Goal: Task Accomplishment & Management: Use online tool/utility

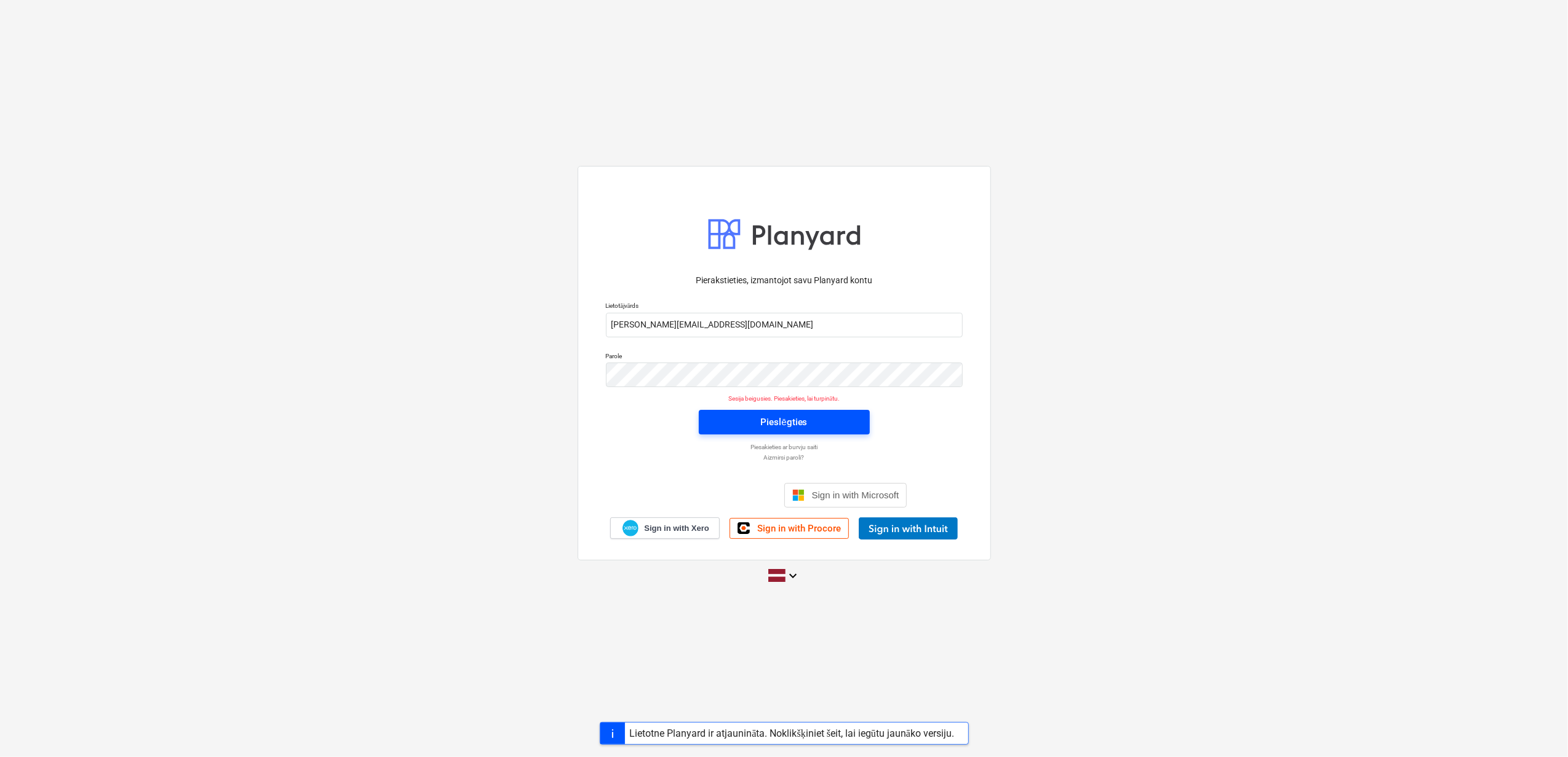
click at [785, 427] on div "Pieslēgties" at bounding box center [783, 422] width 46 height 16
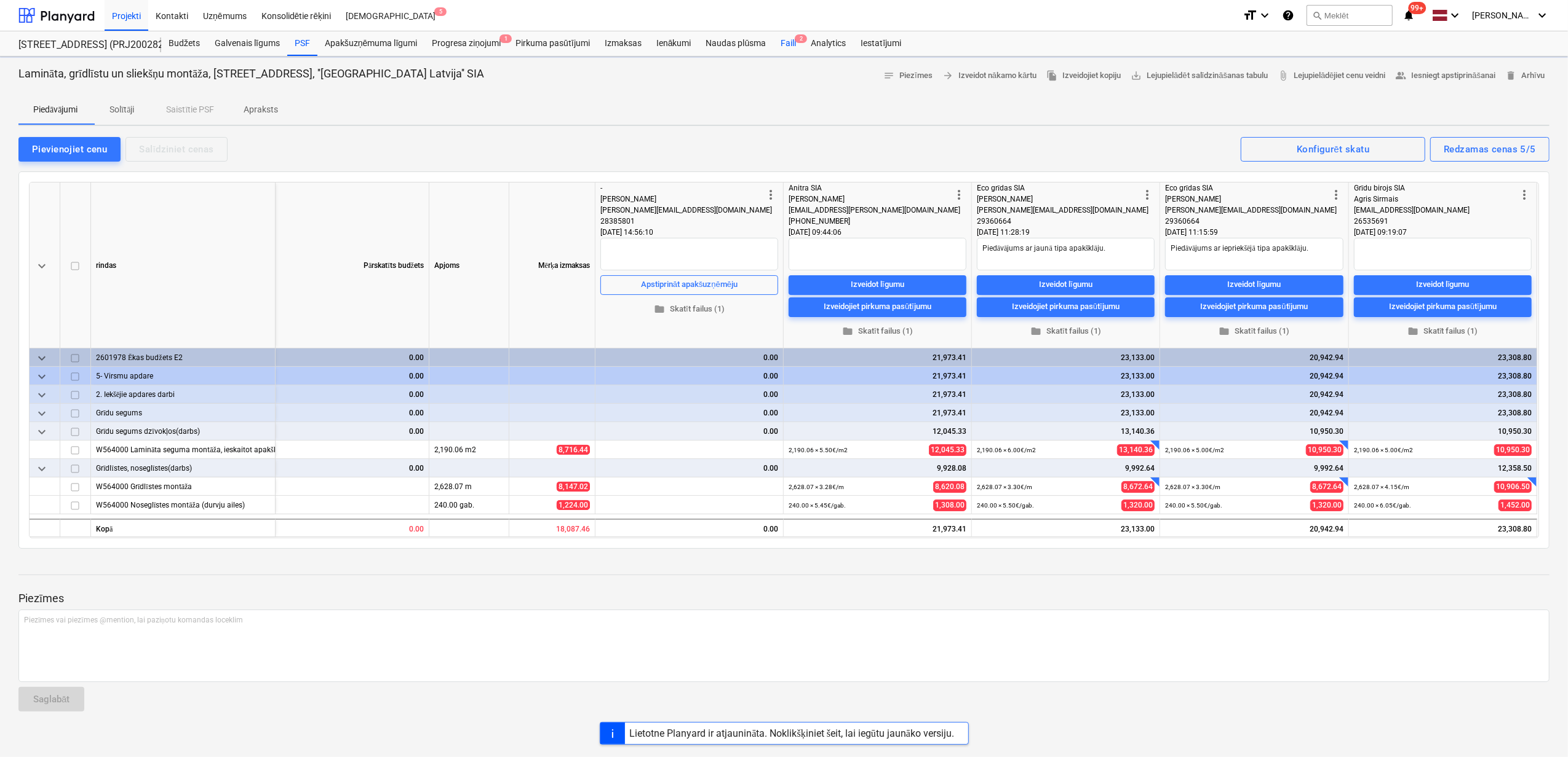
type textarea "x"
drag, startPoint x: 783, startPoint y: 38, endPoint x: 783, endPoint y: 47, distance: 9.0
click at [783, 39] on div "Faili 2" at bounding box center [788, 44] width 30 height 25
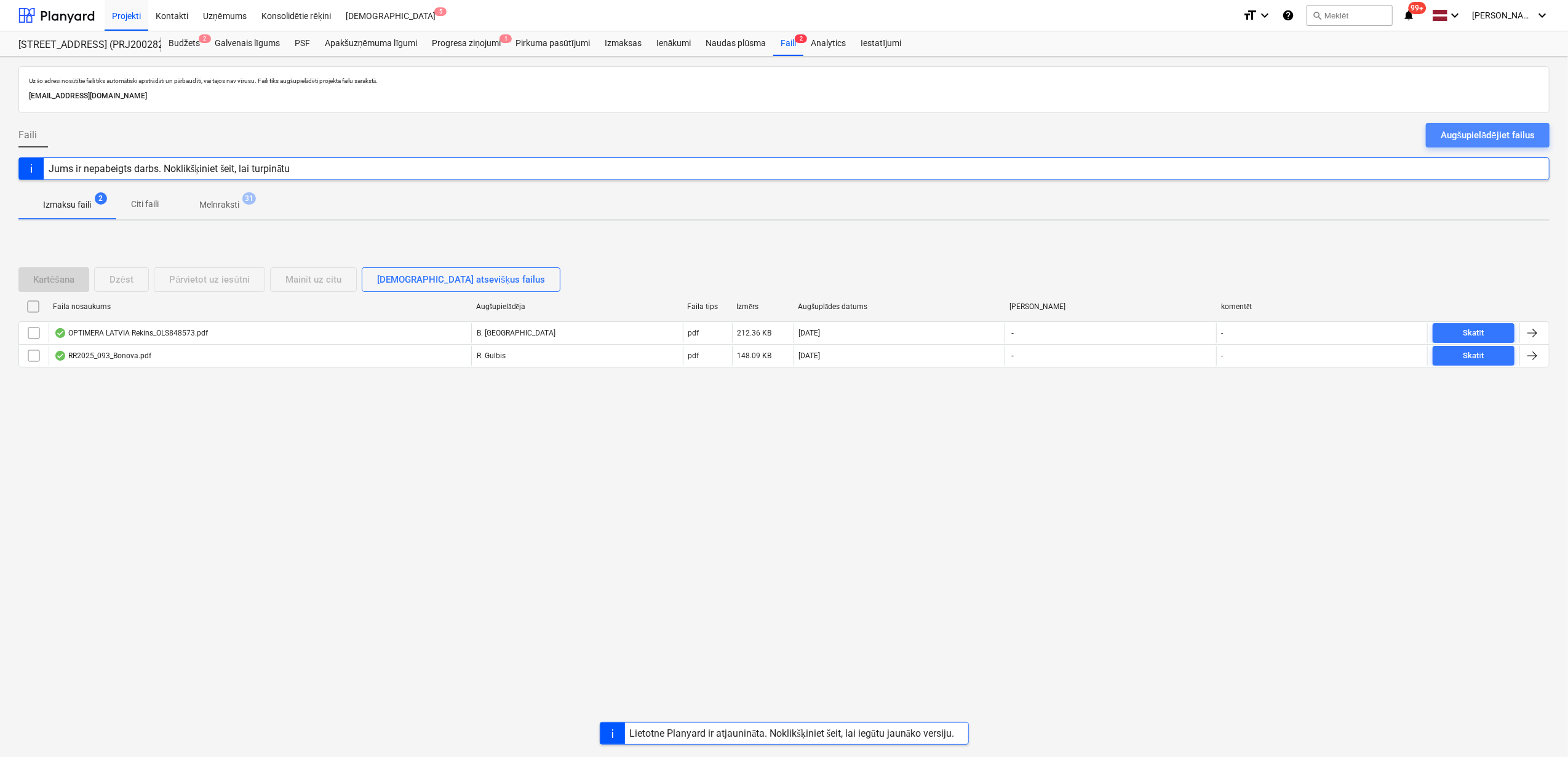
click at [1445, 139] on div "Augšupielādējiet failus" at bounding box center [1487, 135] width 94 height 16
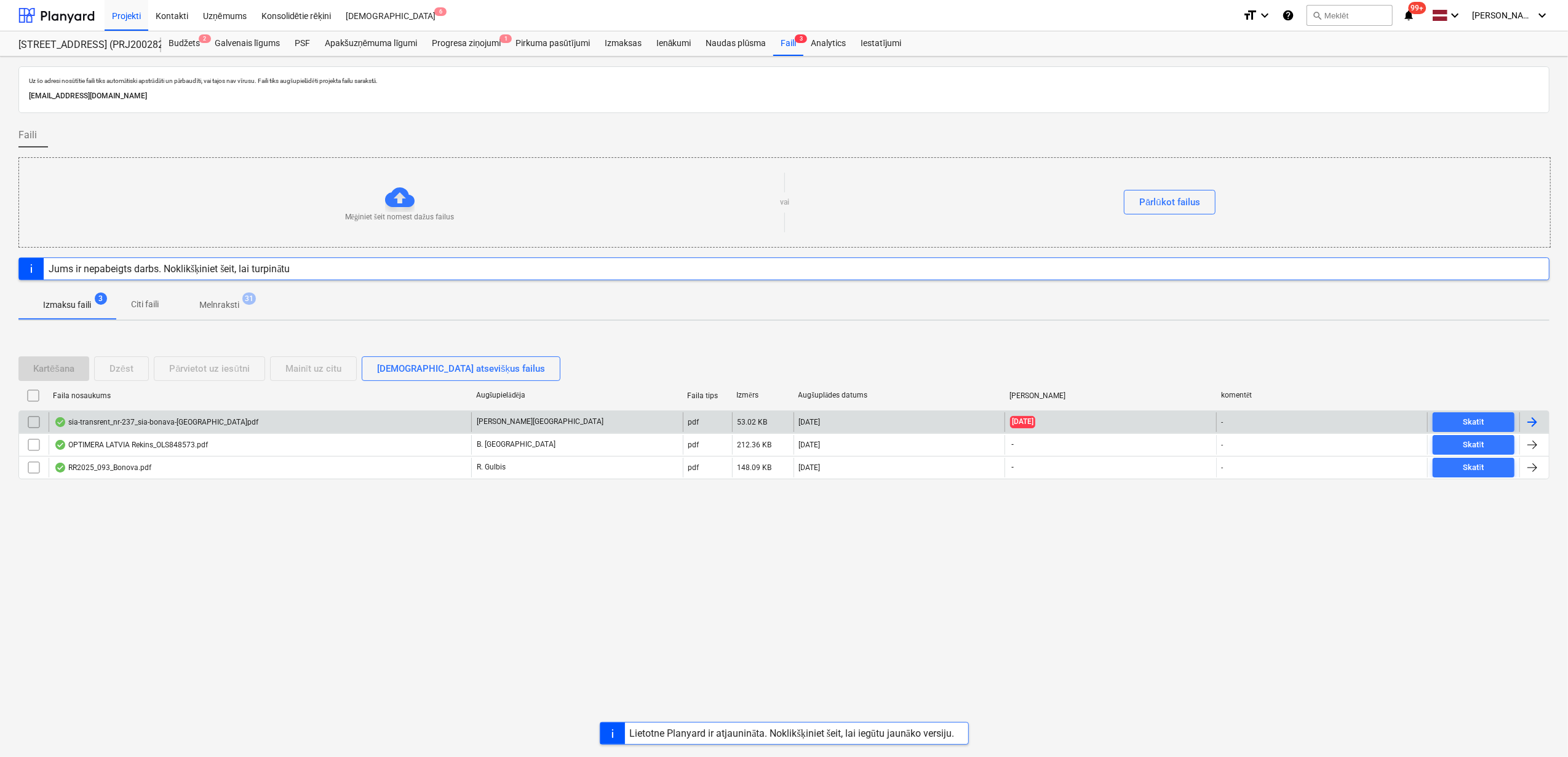
click at [279, 424] on div "sia-transrent_nr-237_sia-bonava-[GEOGRAPHIC_DATA]pdf" at bounding box center [259, 422] width 423 height 19
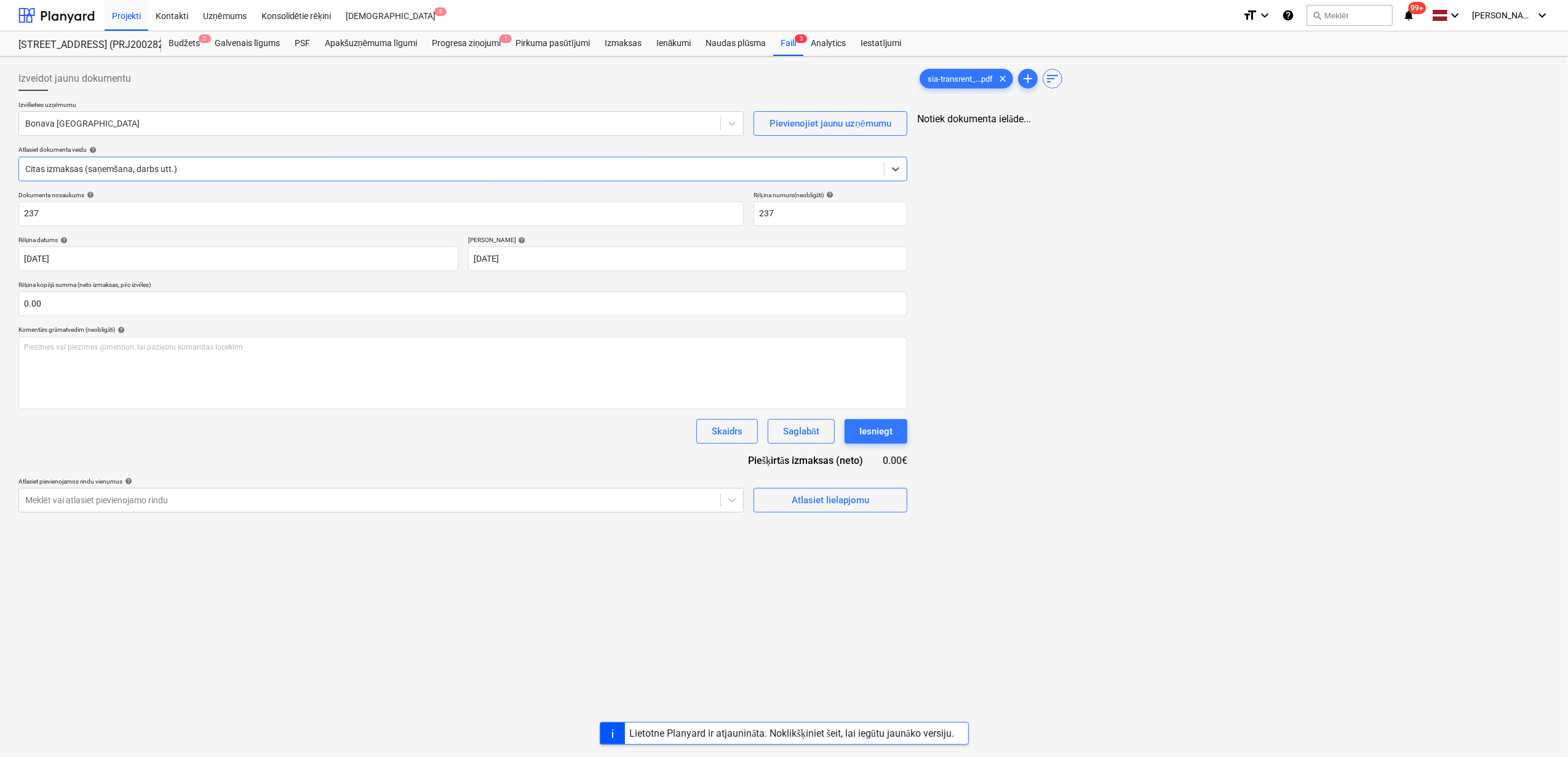
type input "237"
type input "[DATE]"
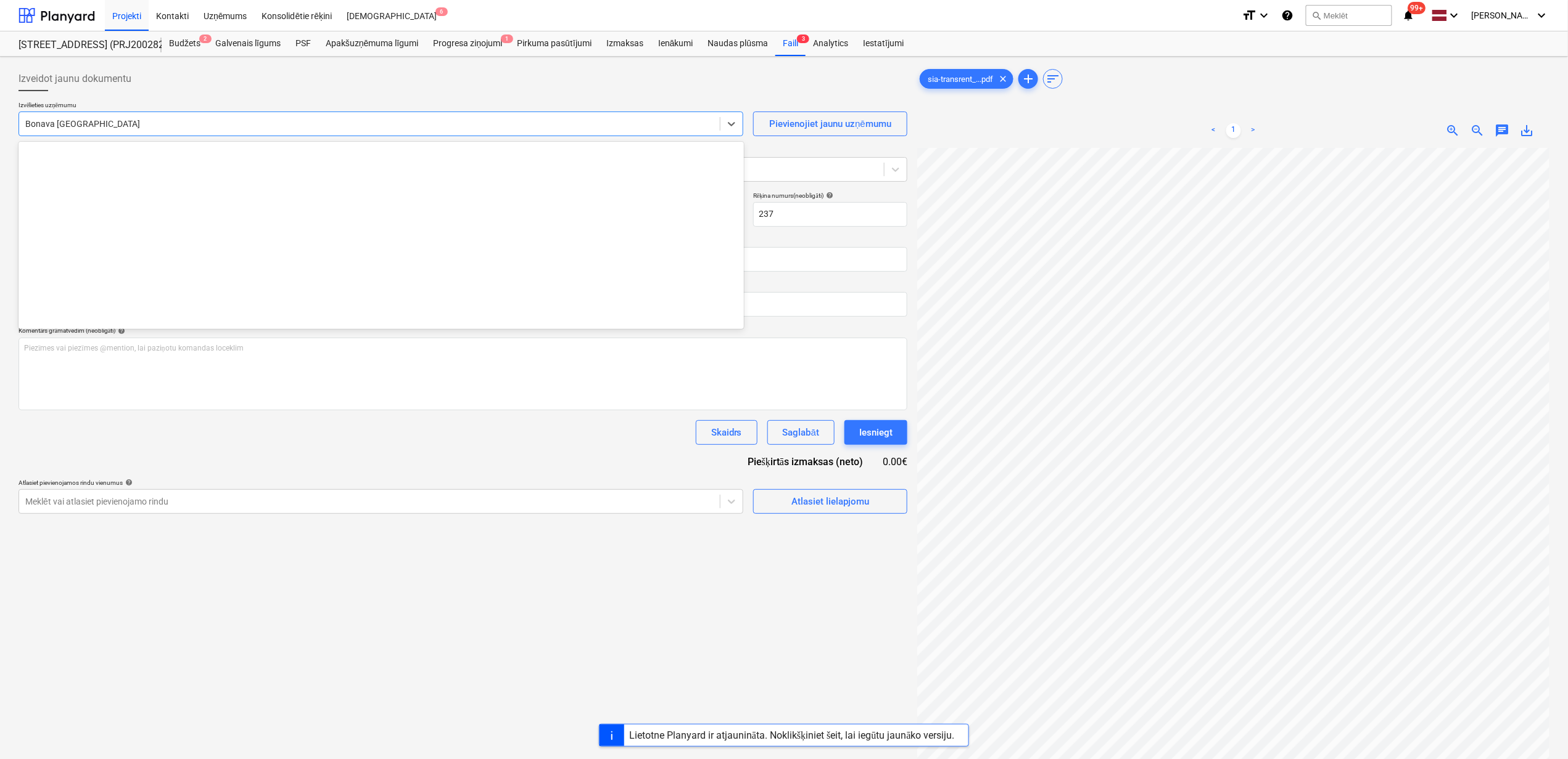
drag, startPoint x: 173, startPoint y: 115, endPoint x: 151, endPoint y: 125, distance: 24.2
click at [173, 116] on div "Bonava [GEOGRAPHIC_DATA]" at bounding box center [370, 124] width 701 height 18
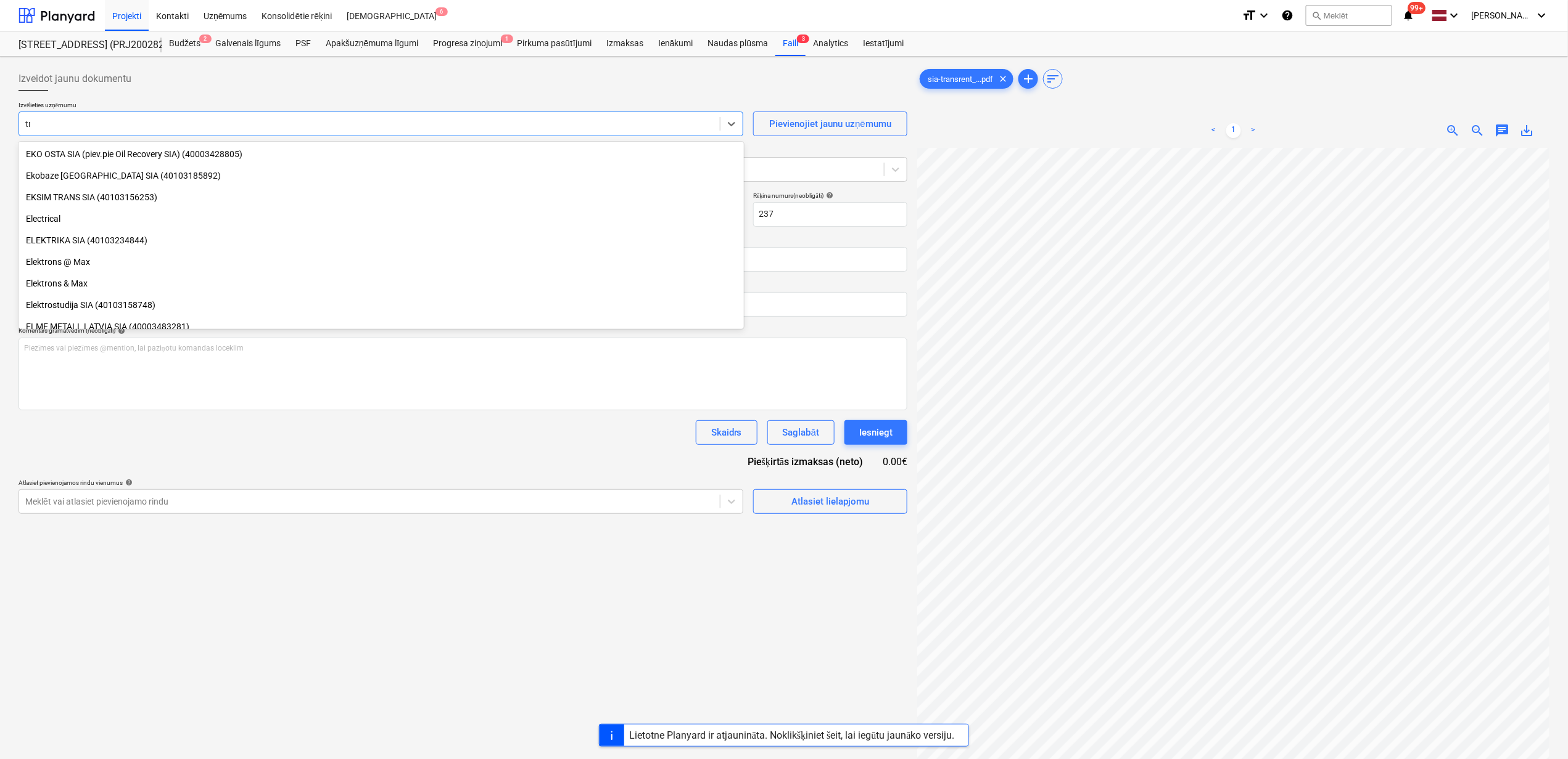
scroll to position [807, 0]
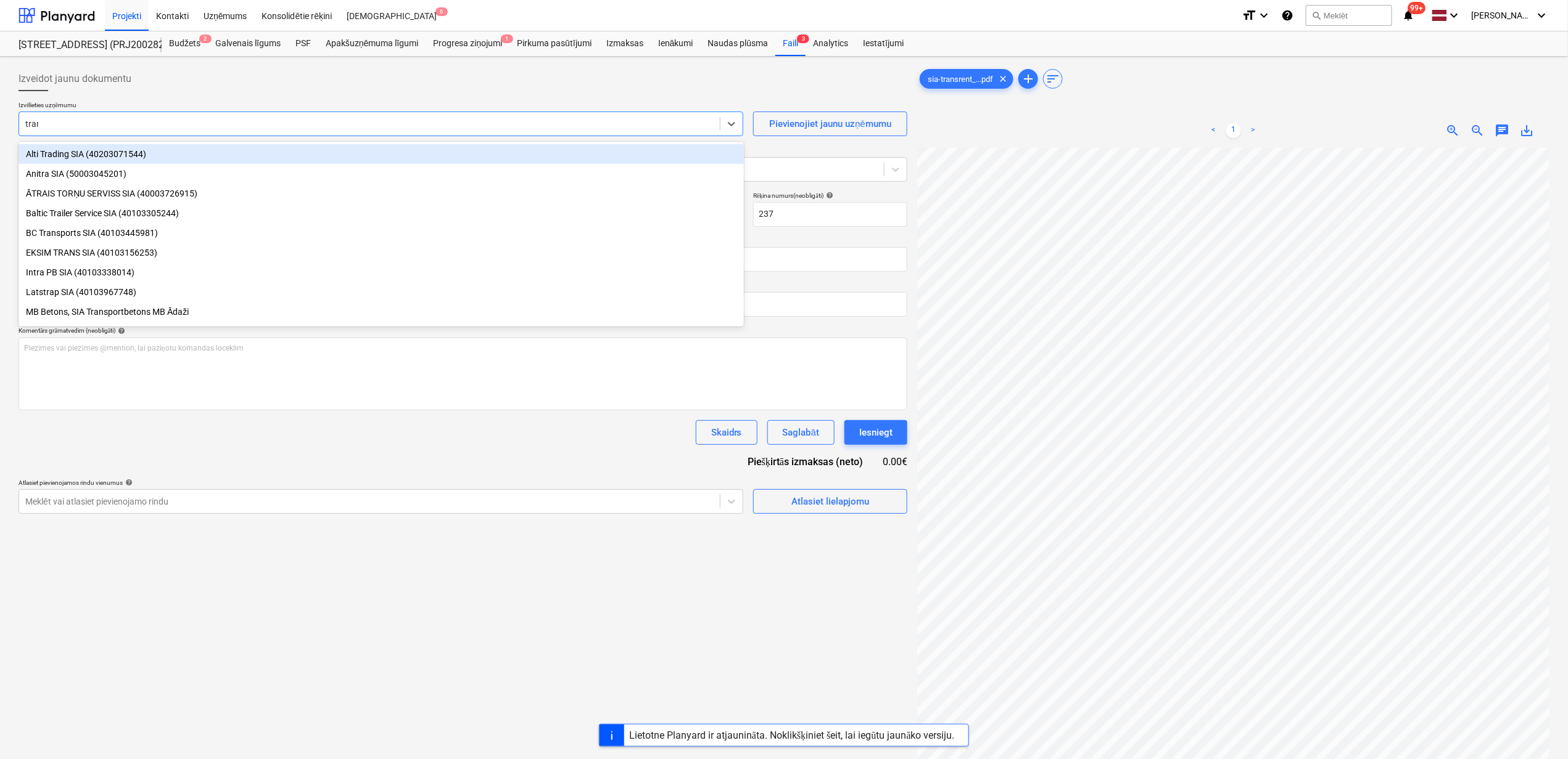
type input "trans"
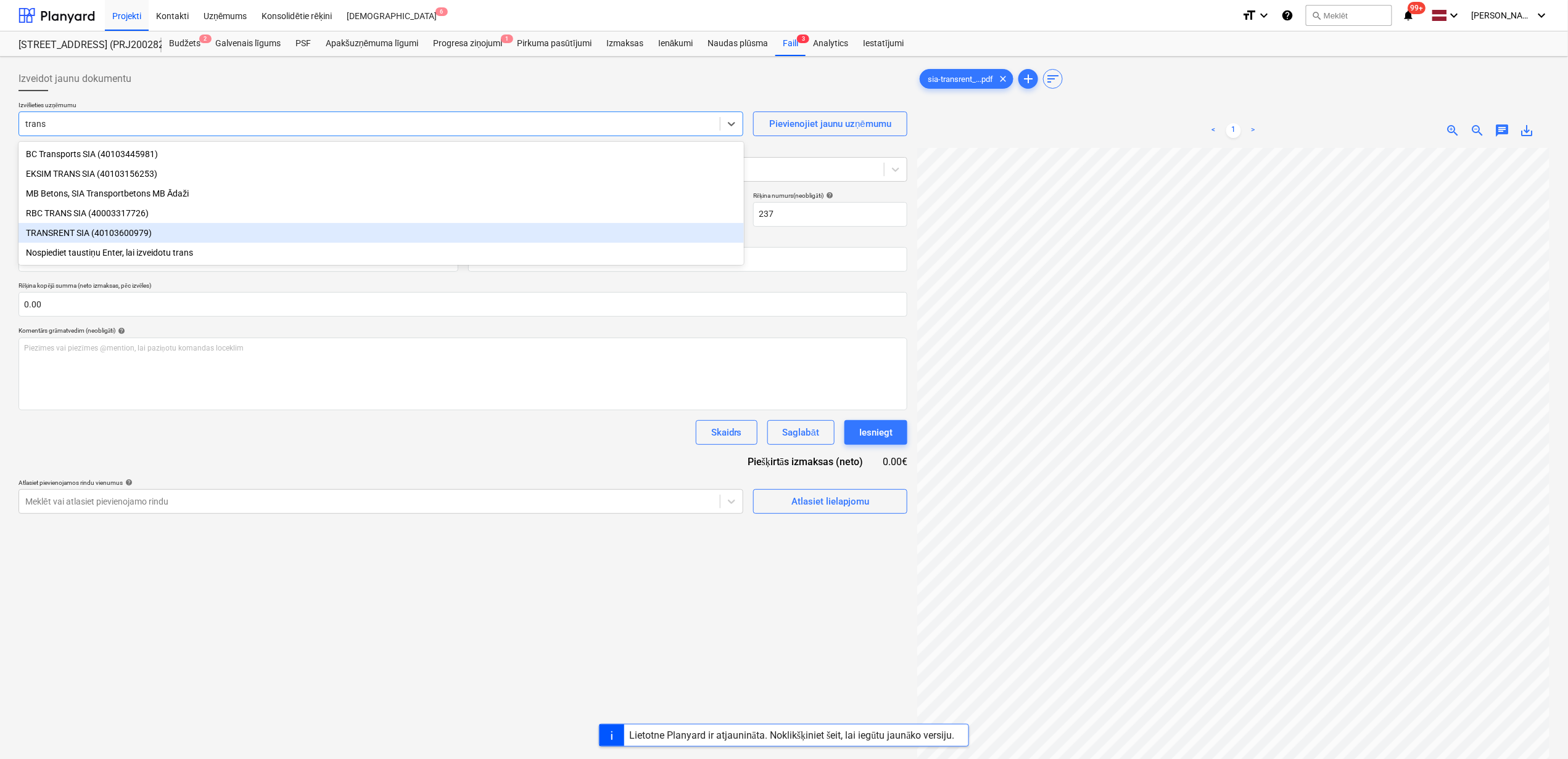
click at [97, 237] on div "TRANSRENT SIA (40103600979)" at bounding box center [381, 233] width 725 height 19
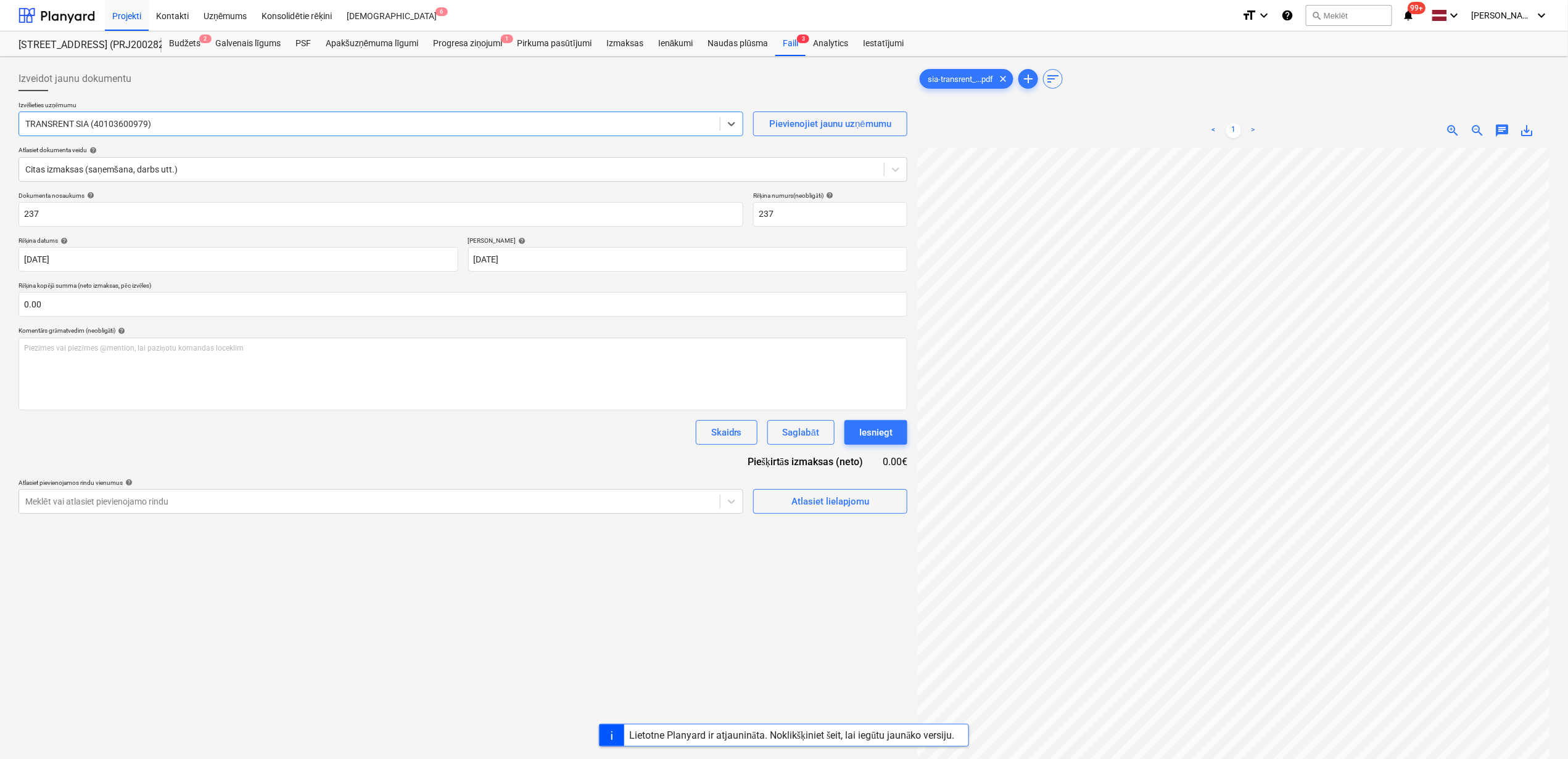
click at [1529, 126] on span "save_alt" at bounding box center [1527, 130] width 15 height 15
click at [46, 225] on input "237" at bounding box center [380, 214] width 724 height 25
drag, startPoint x: 24, startPoint y: 218, endPoint x: -10, endPoint y: 211, distance: 34.7
click at [0, 211] on html "Projekti Kontakti Uzņēmums Konsolidētie rēķini Iesūtne 6 format_size keyboard_a…" at bounding box center [784, 379] width 1568 height 759
paste input "sia-transrent_nr-237_sia-[GEOGRAPHIC_DATA]-[GEOGRAPHIC_DATA]"
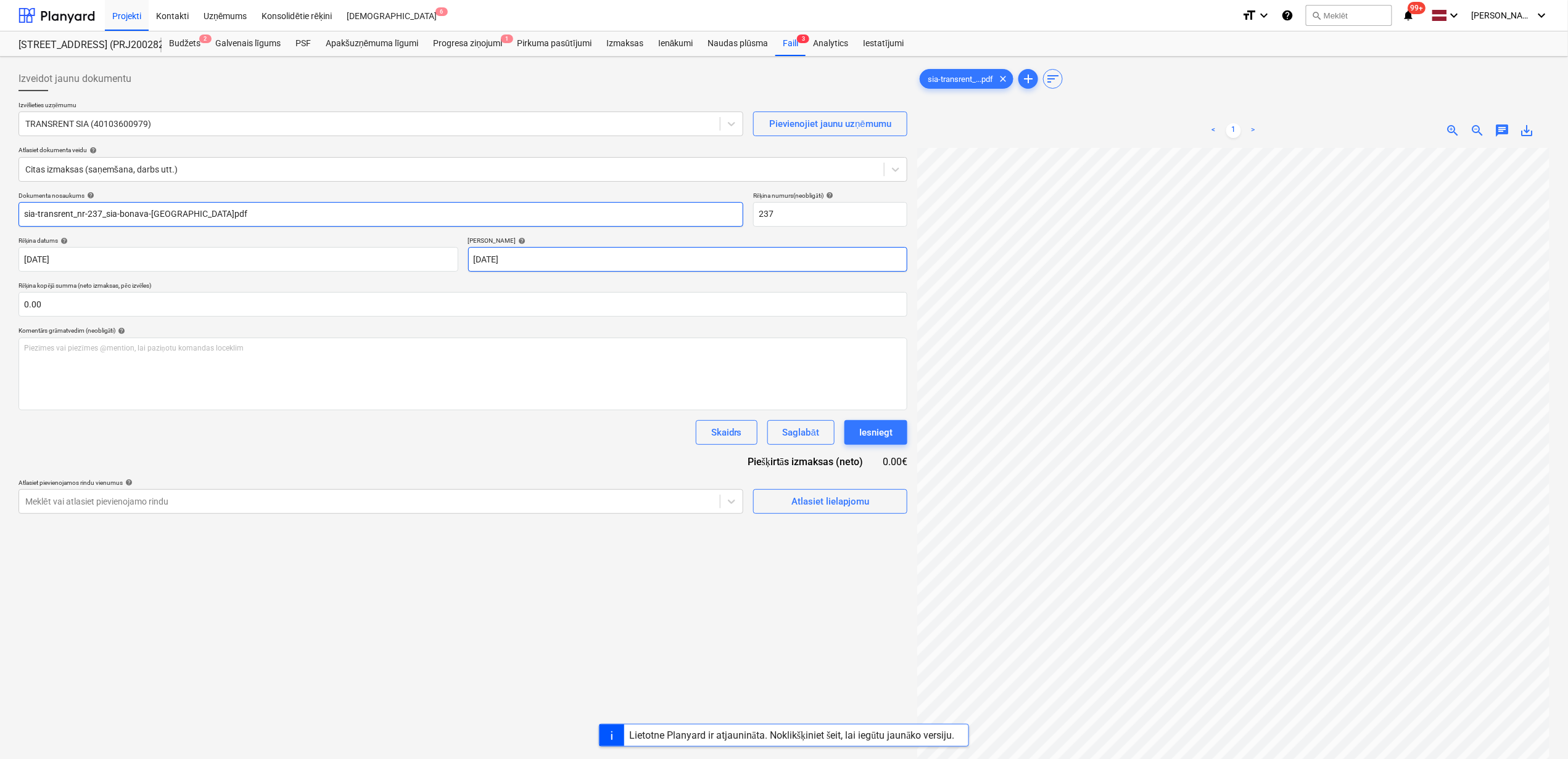
type input "sia-transrent_nr-237_sia-bonava-[GEOGRAPHIC_DATA]pdf"
click at [591, 255] on body "Projekti Kontakti Uzņēmums Konsolidētie rēķini Iesūtne 6 format_size keyboard_a…" at bounding box center [784, 379] width 1568 height 759
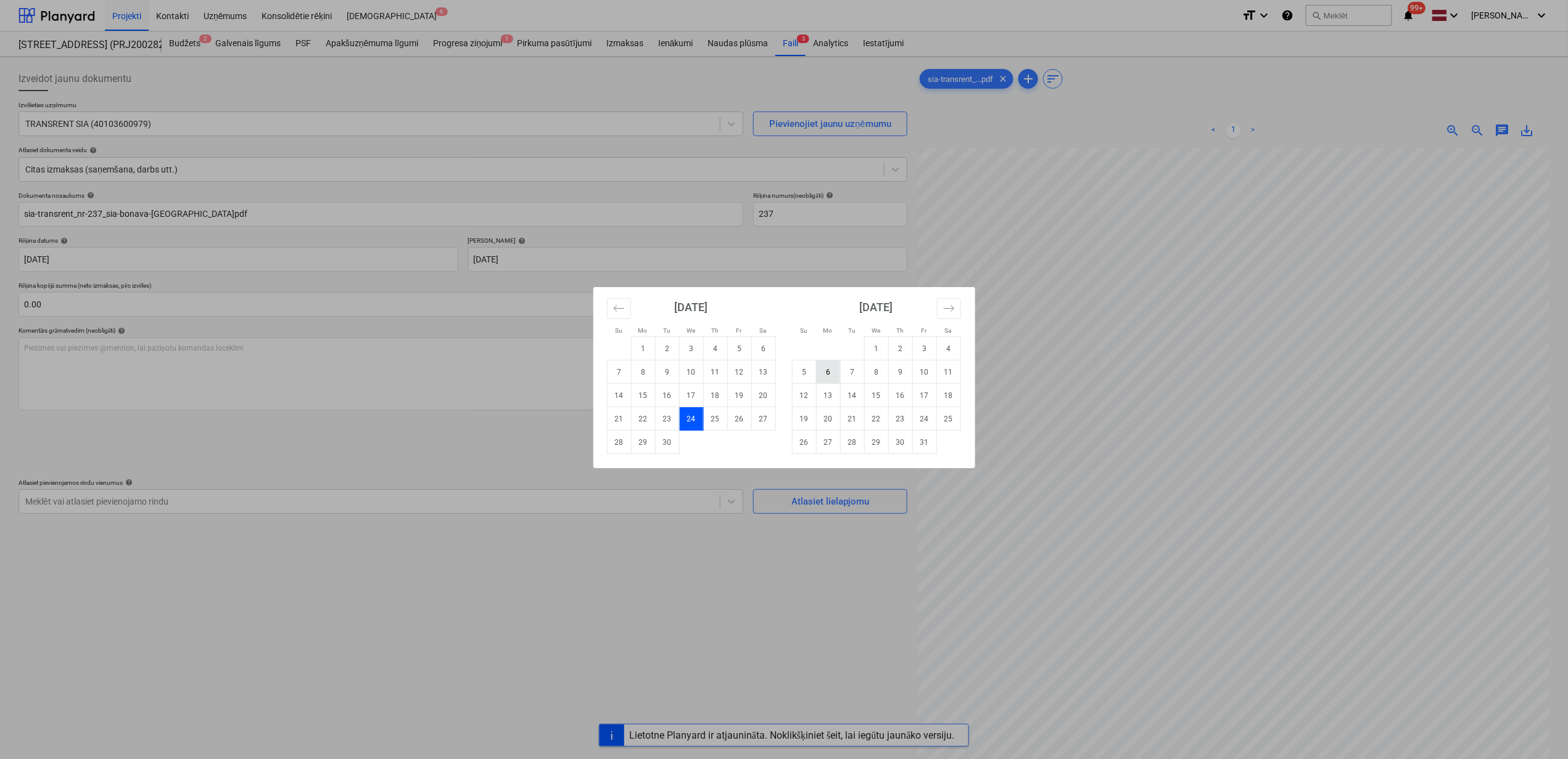
click at [825, 369] on td "6" at bounding box center [827, 372] width 24 height 24
type input "[DATE]"
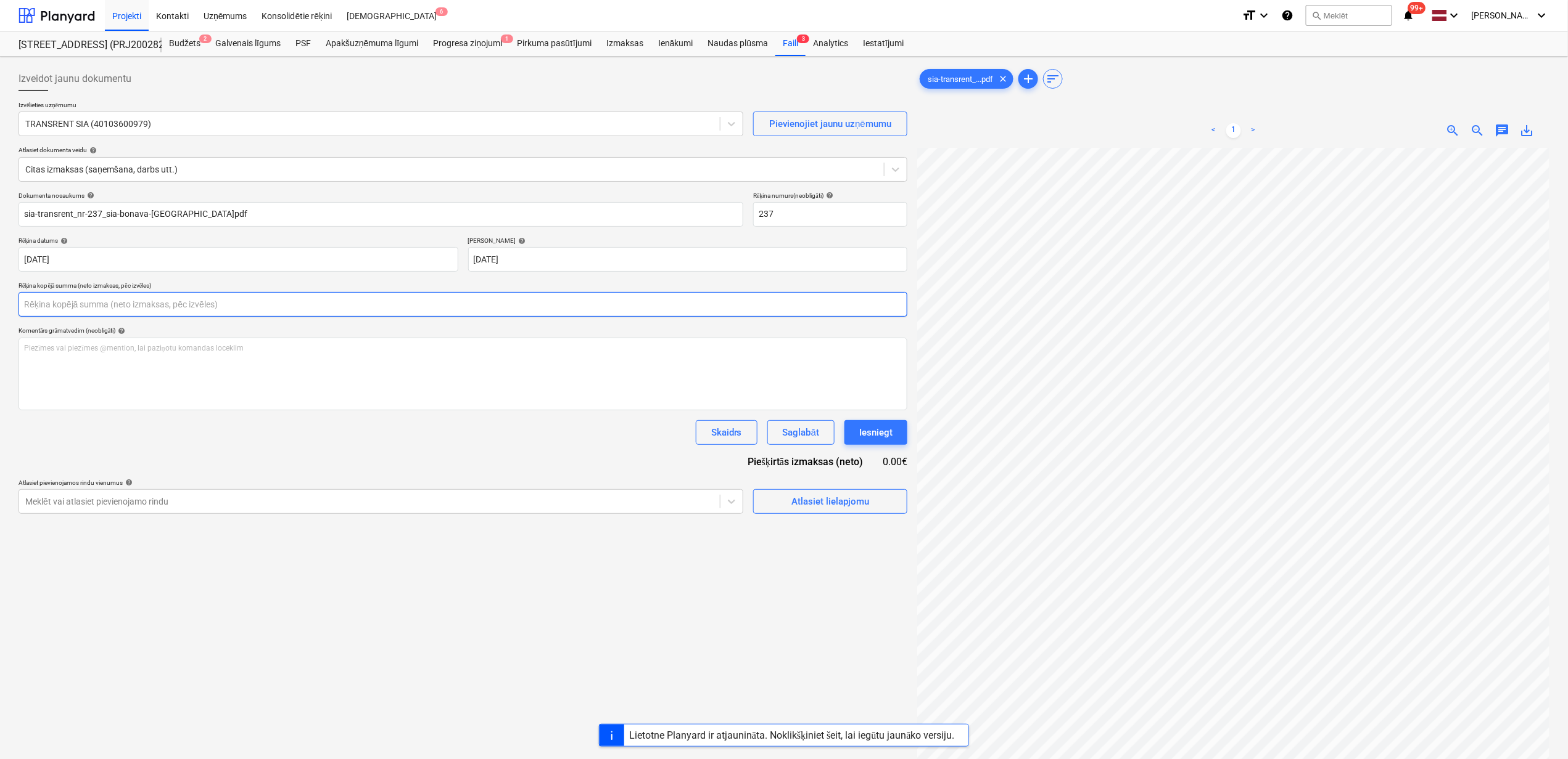
click at [220, 307] on input "text" at bounding box center [463, 304] width 888 height 25
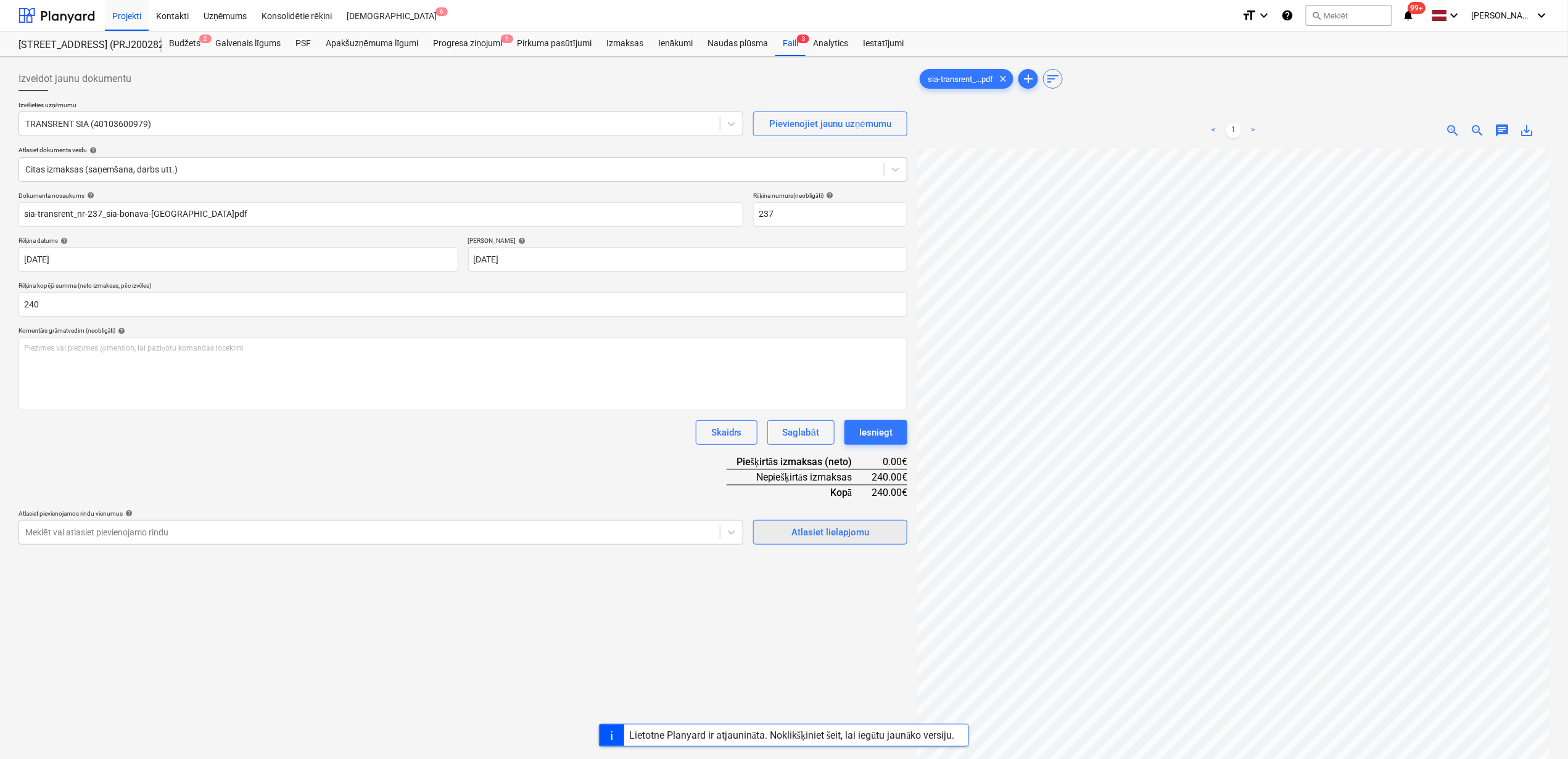
type input "240.00"
click at [816, 532] on div "Atlasiet lielapjomu" at bounding box center [830, 533] width 78 height 16
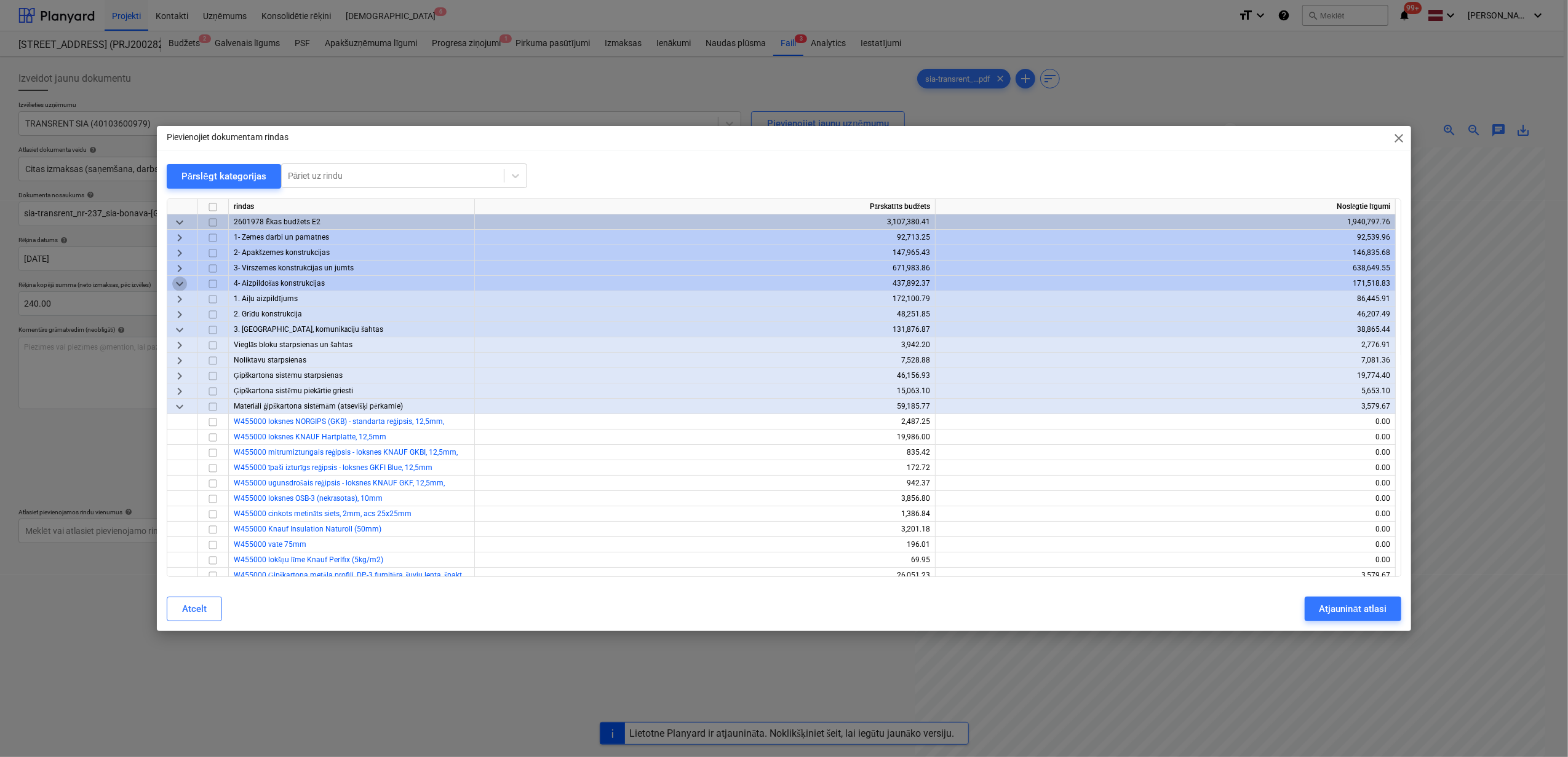
click at [177, 278] on span "keyboard_arrow_down" at bounding box center [179, 284] width 15 height 15
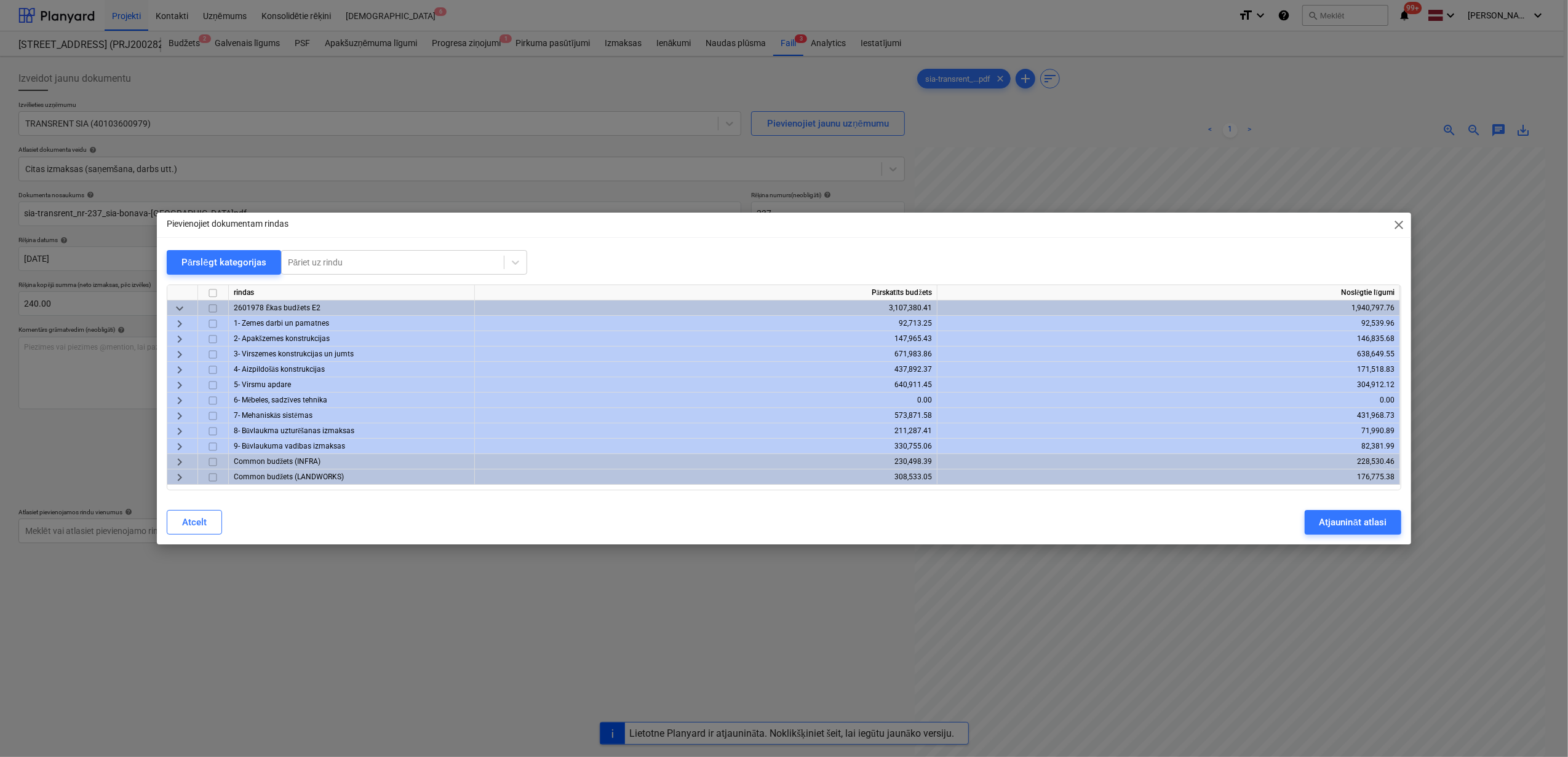
click at [173, 352] on span "keyboard_arrow_right" at bounding box center [179, 354] width 15 height 15
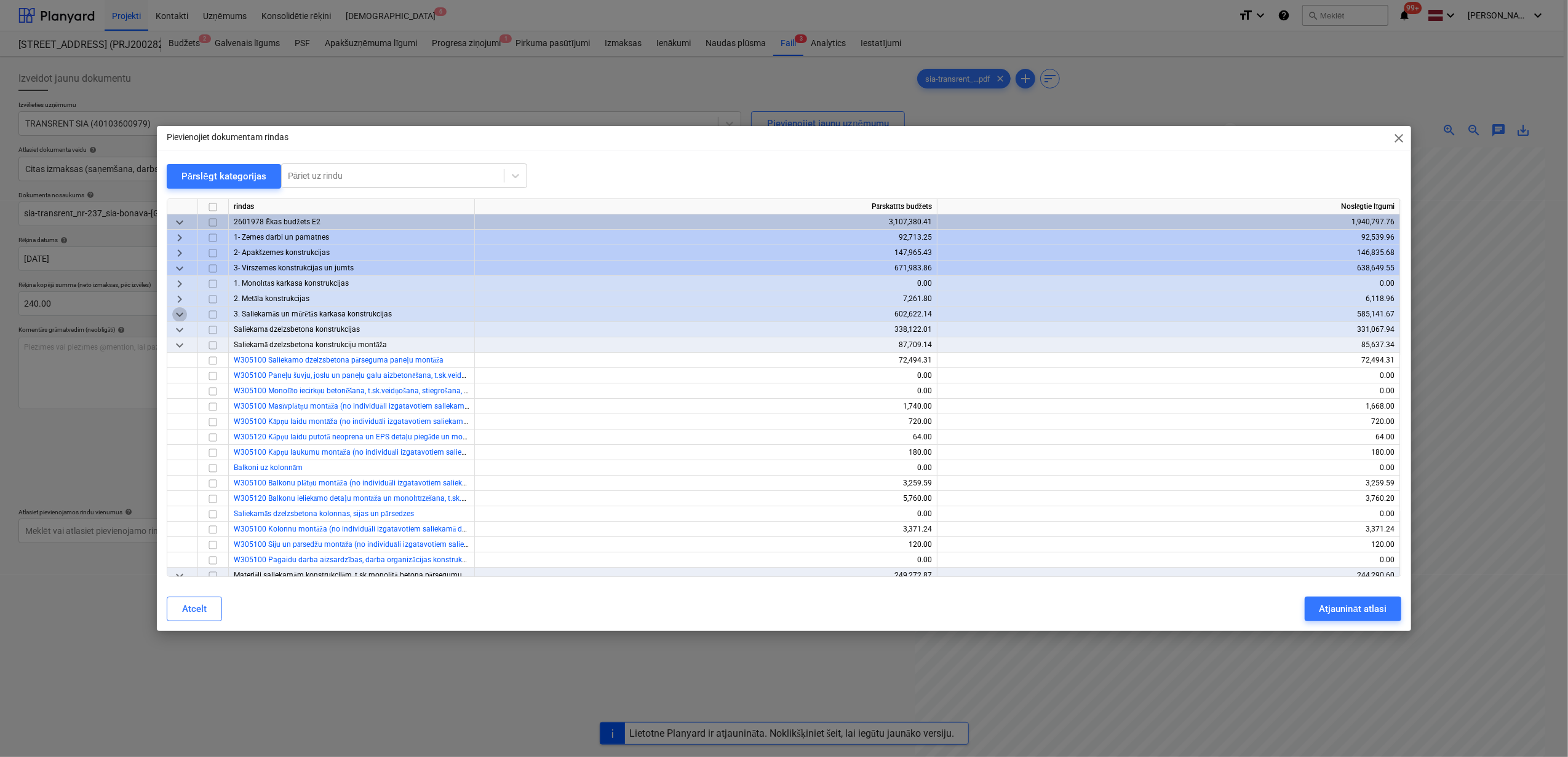
click at [178, 313] on span "keyboard_arrow_down" at bounding box center [179, 314] width 15 height 15
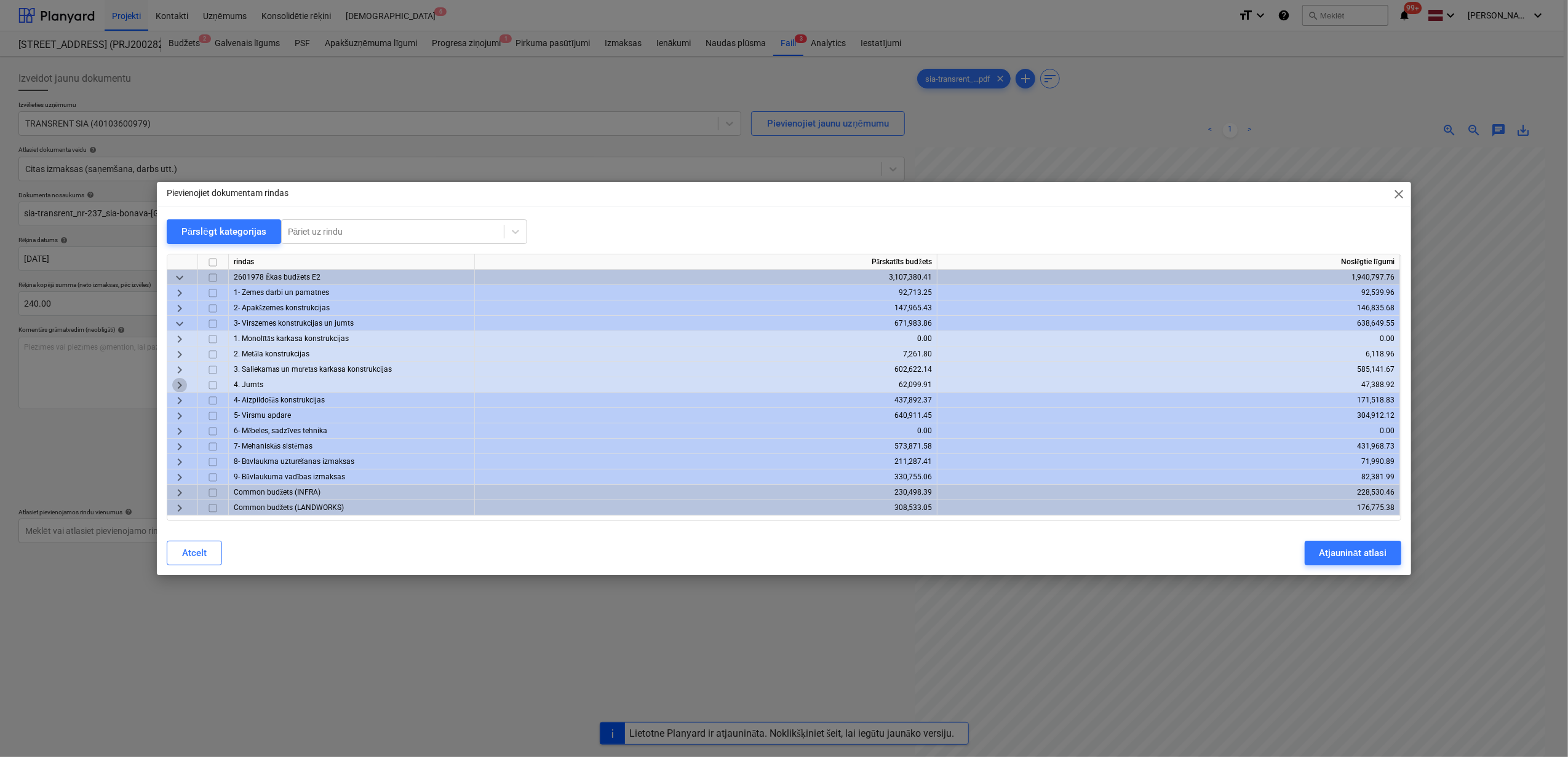
click at [175, 386] on span "keyboard_arrow_right" at bounding box center [179, 385] width 15 height 15
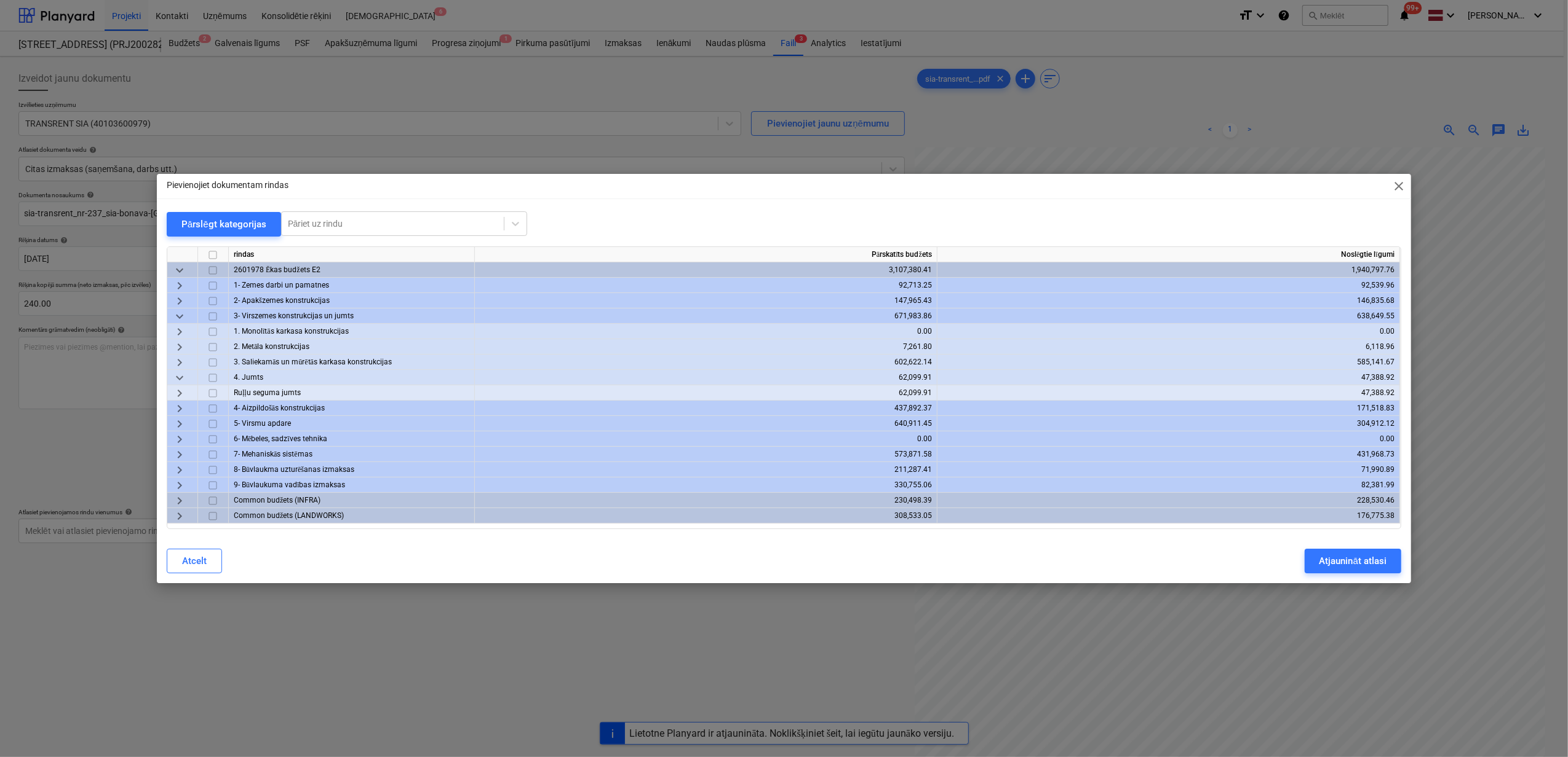
click at [176, 391] on span "keyboard_arrow_right" at bounding box center [179, 393] width 15 height 15
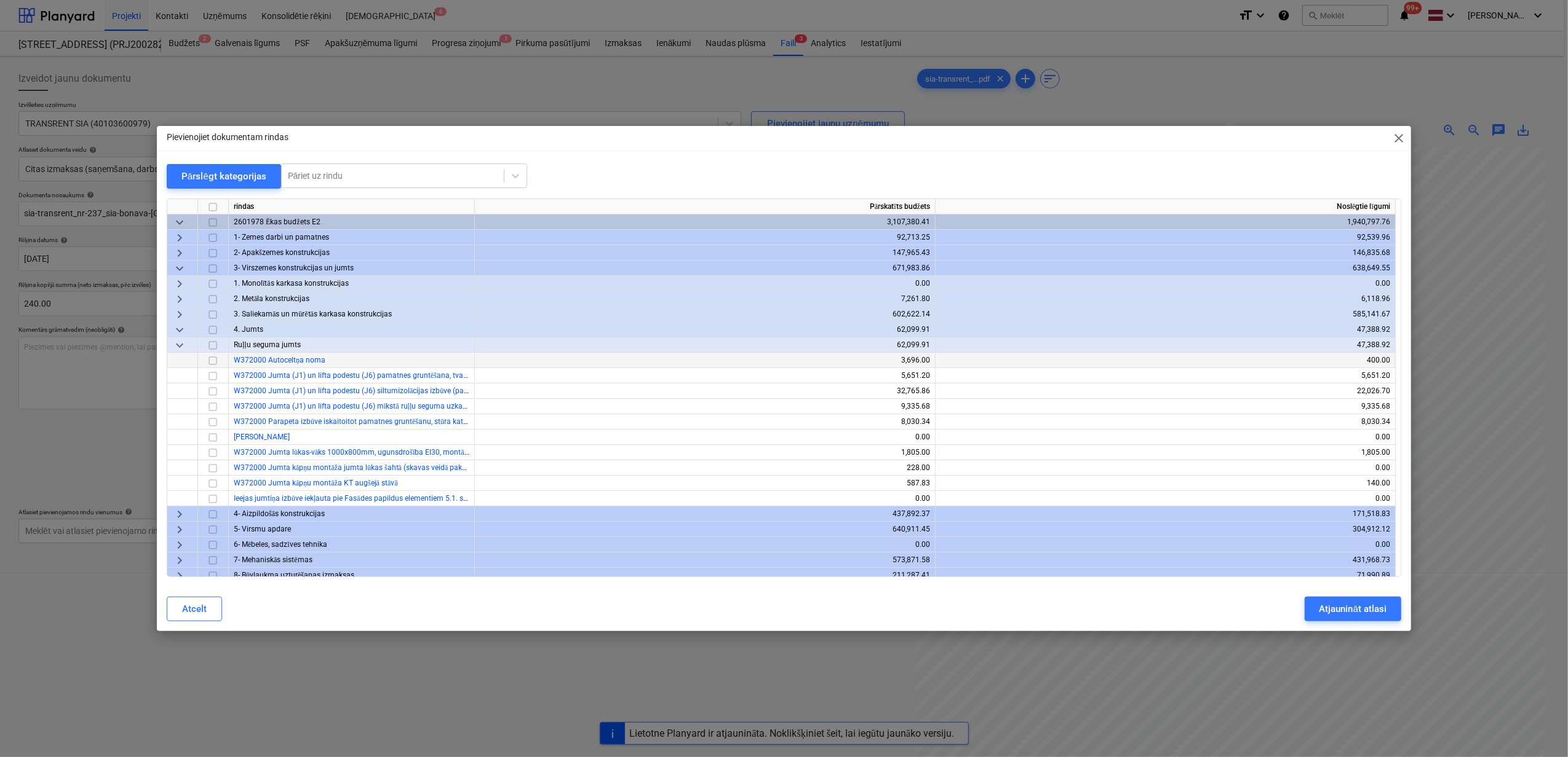
click at [213, 360] on input "checkbox" at bounding box center [213, 361] width 15 height 15
click at [1339, 607] on div "Atjaunināt atlasi" at bounding box center [1353, 609] width 67 height 16
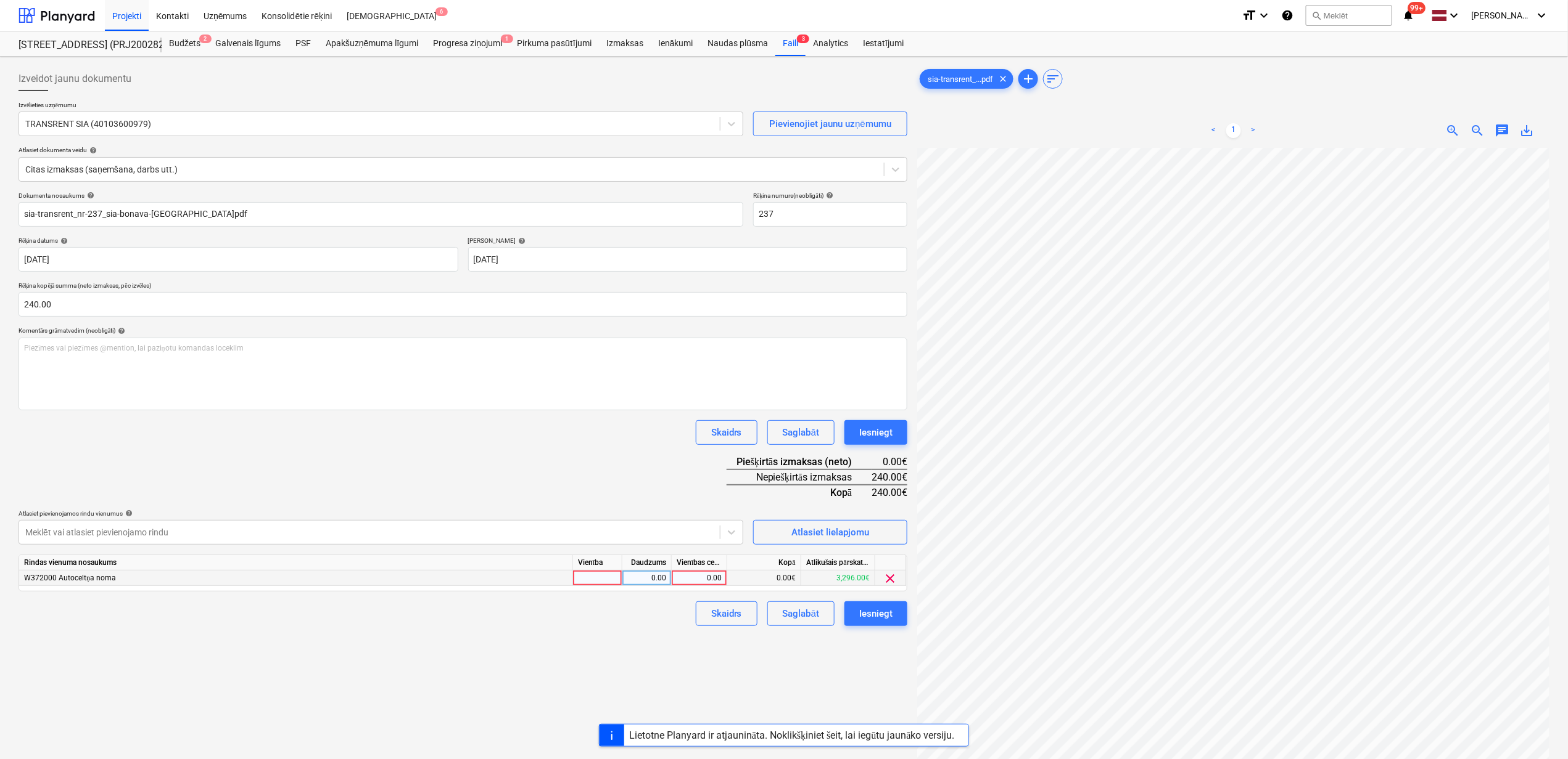
click at [694, 581] on div "0.00" at bounding box center [699, 578] width 45 height 16
type input "240"
click at [561, 689] on div "Izveidot jaunu dokumentu Izvēlieties uzņēmumu TRANSRENT SIA (40103600979) Pievi…" at bounding box center [462, 469] width 898 height 816
click at [872, 615] on div "Iesniegt" at bounding box center [876, 614] width 33 height 16
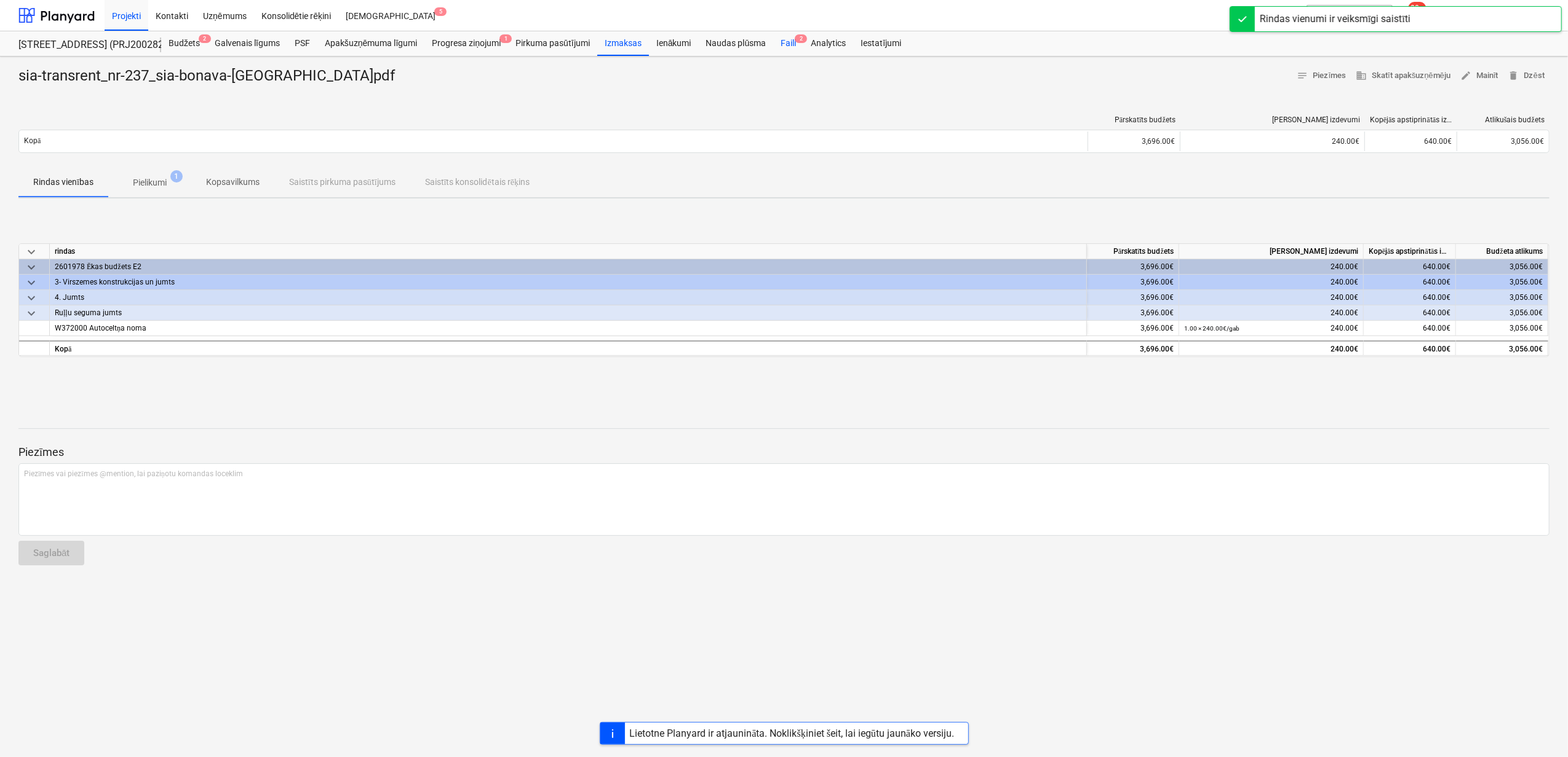
click at [784, 47] on div "Faili 2" at bounding box center [788, 44] width 30 height 25
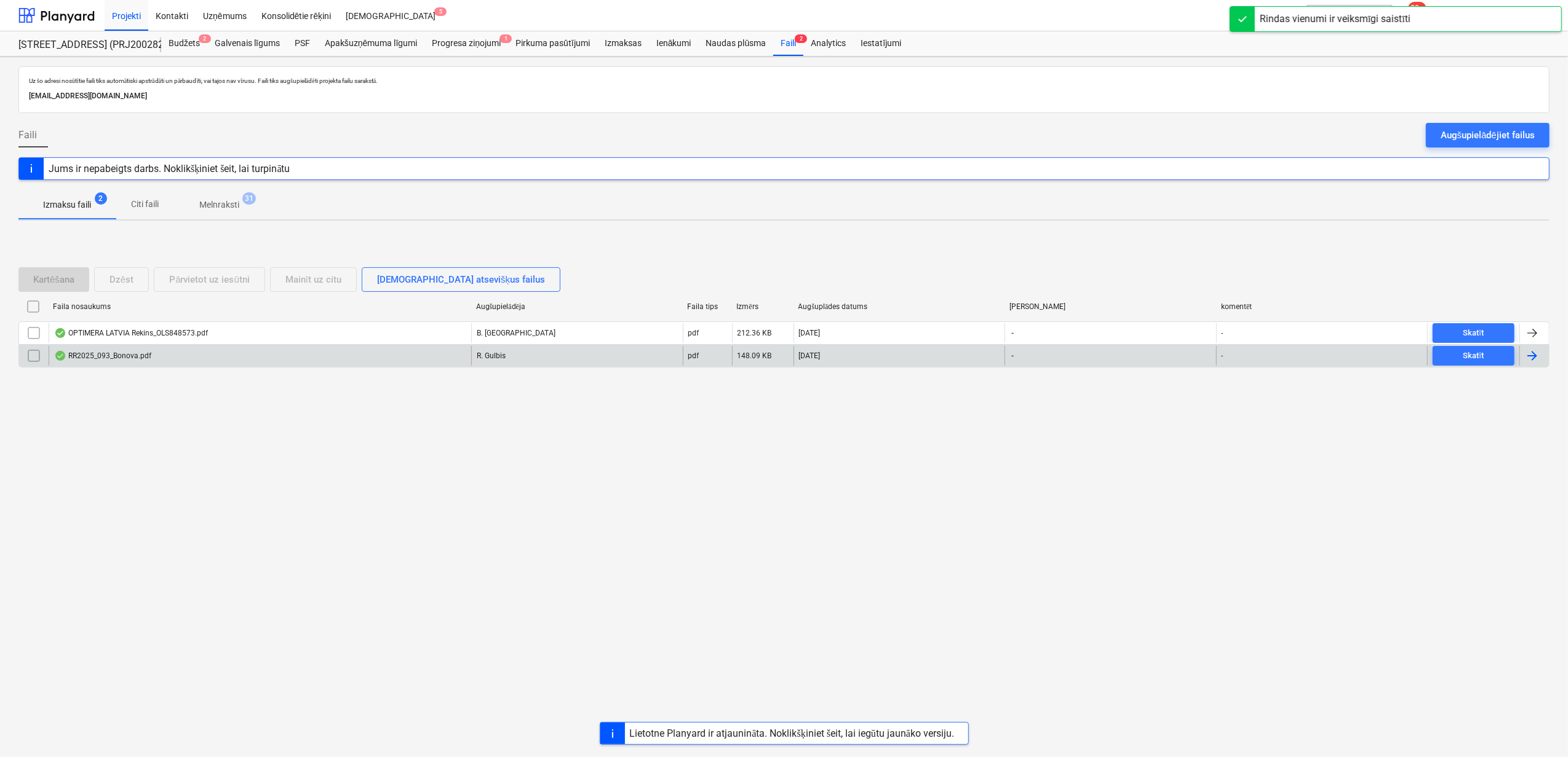
click at [203, 354] on div "RR2025_093_Bonova.pdf" at bounding box center [259, 355] width 423 height 19
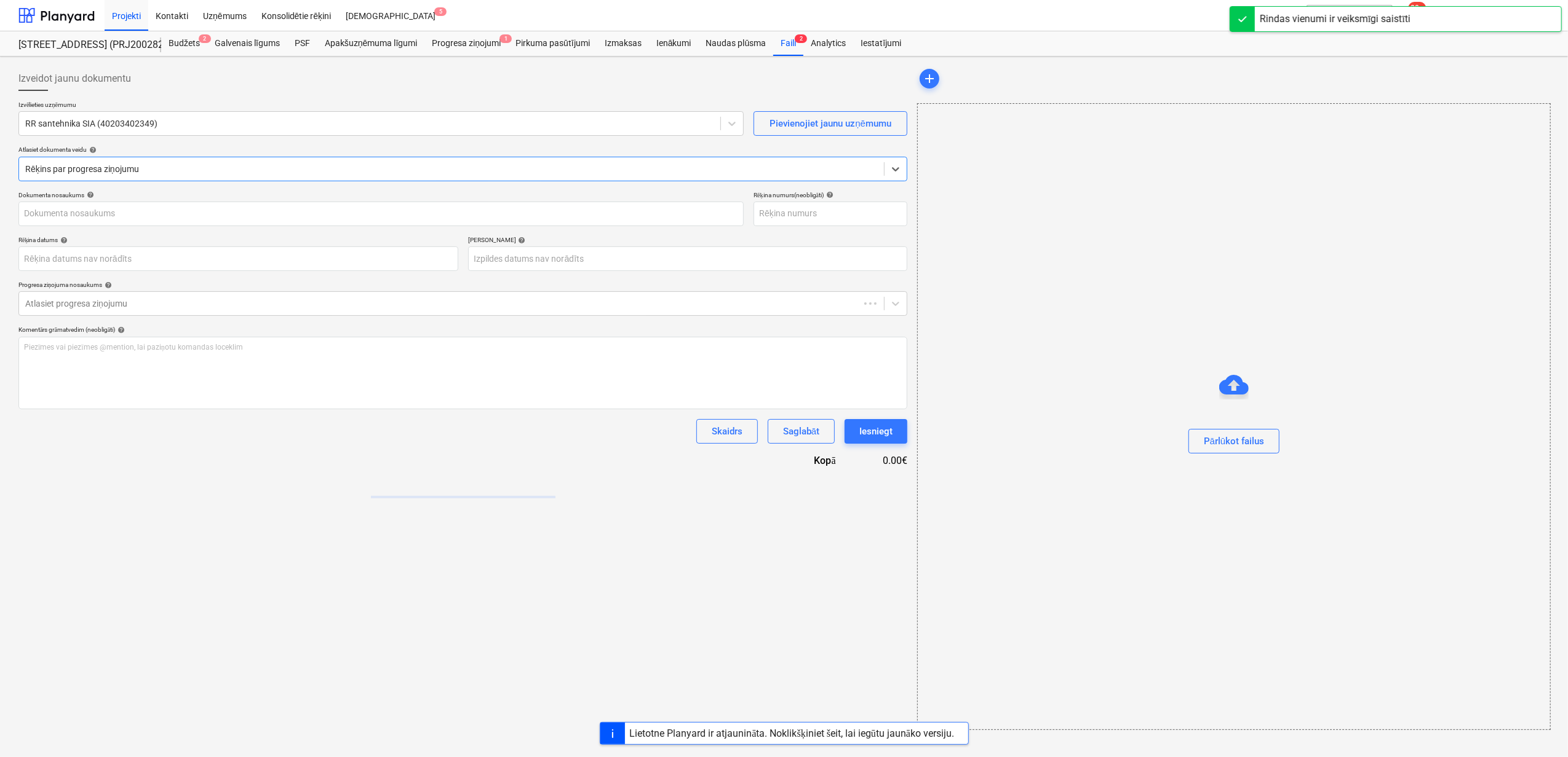
type input "RR2025_093_Bonova.pdf"
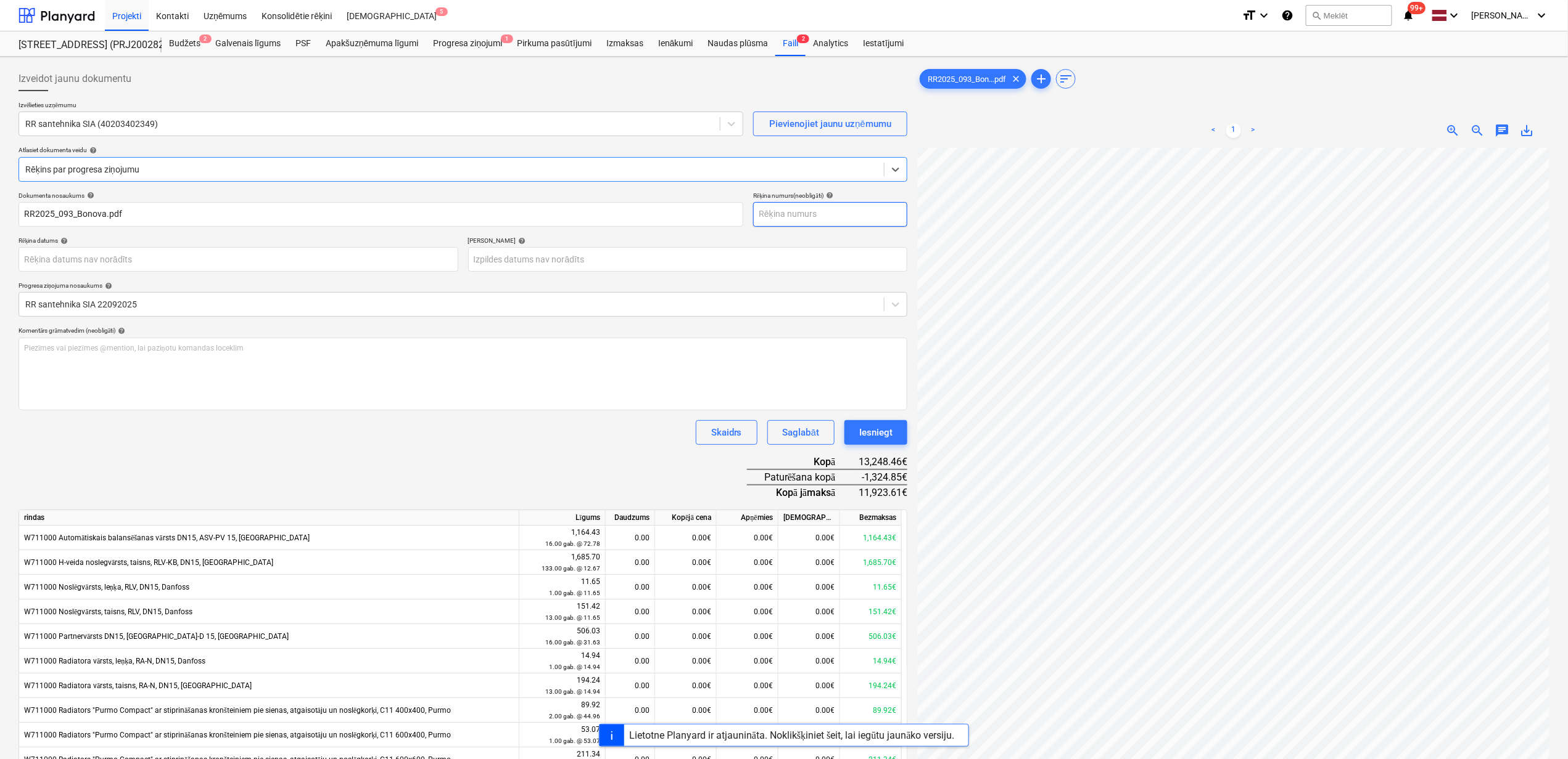
click at [788, 213] on input "text" at bounding box center [831, 214] width 155 height 25
type input "RR 2025/093"
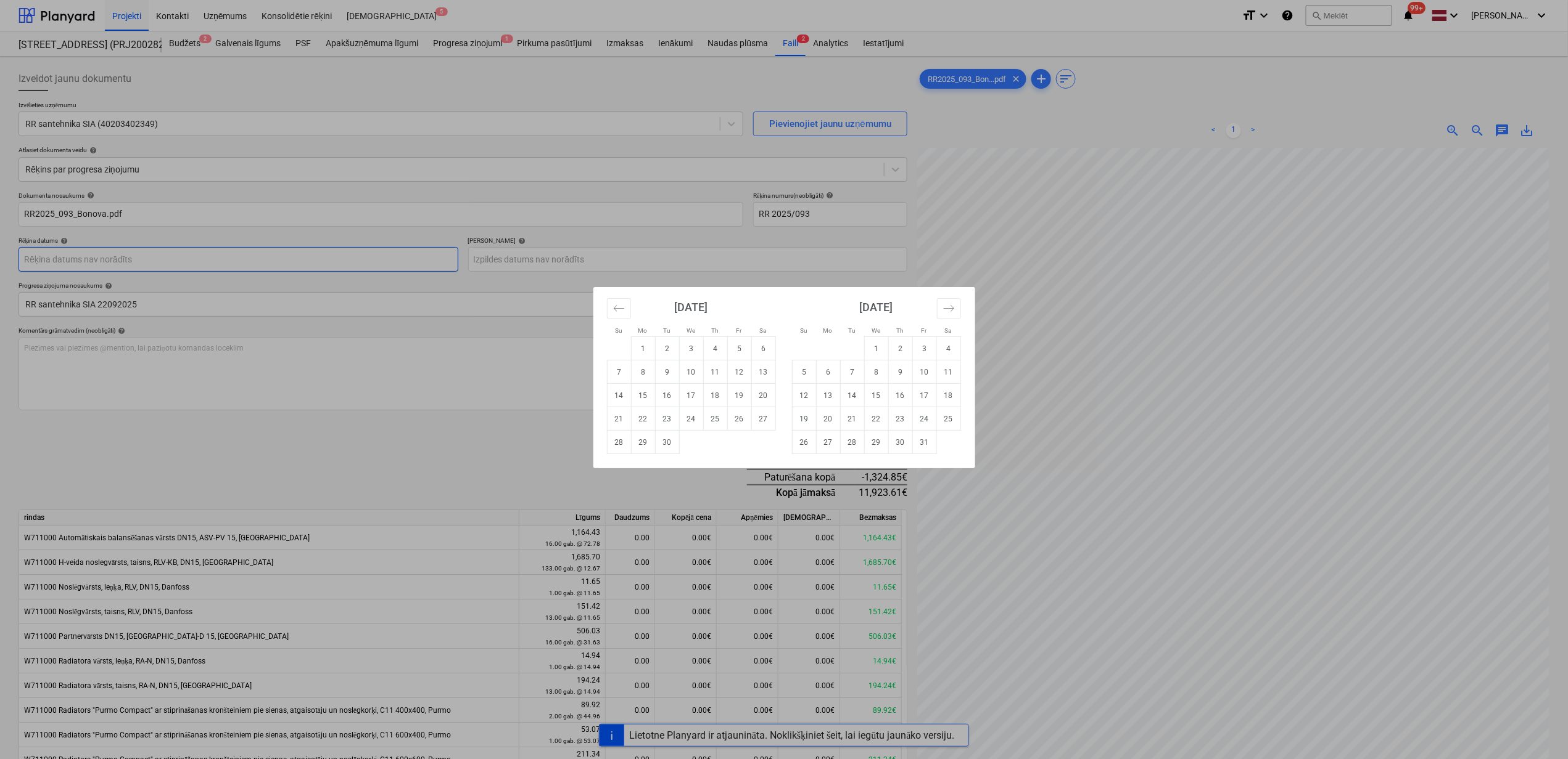
click at [140, 259] on body "Projekti Kontakti Uzņēmums Konsolidētie rēķini Iesūtne 5 format_size keyboard_a…" at bounding box center [784, 379] width 1568 height 759
click at [687, 413] on td "24" at bounding box center [690, 419] width 24 height 24
type input "[DATE]"
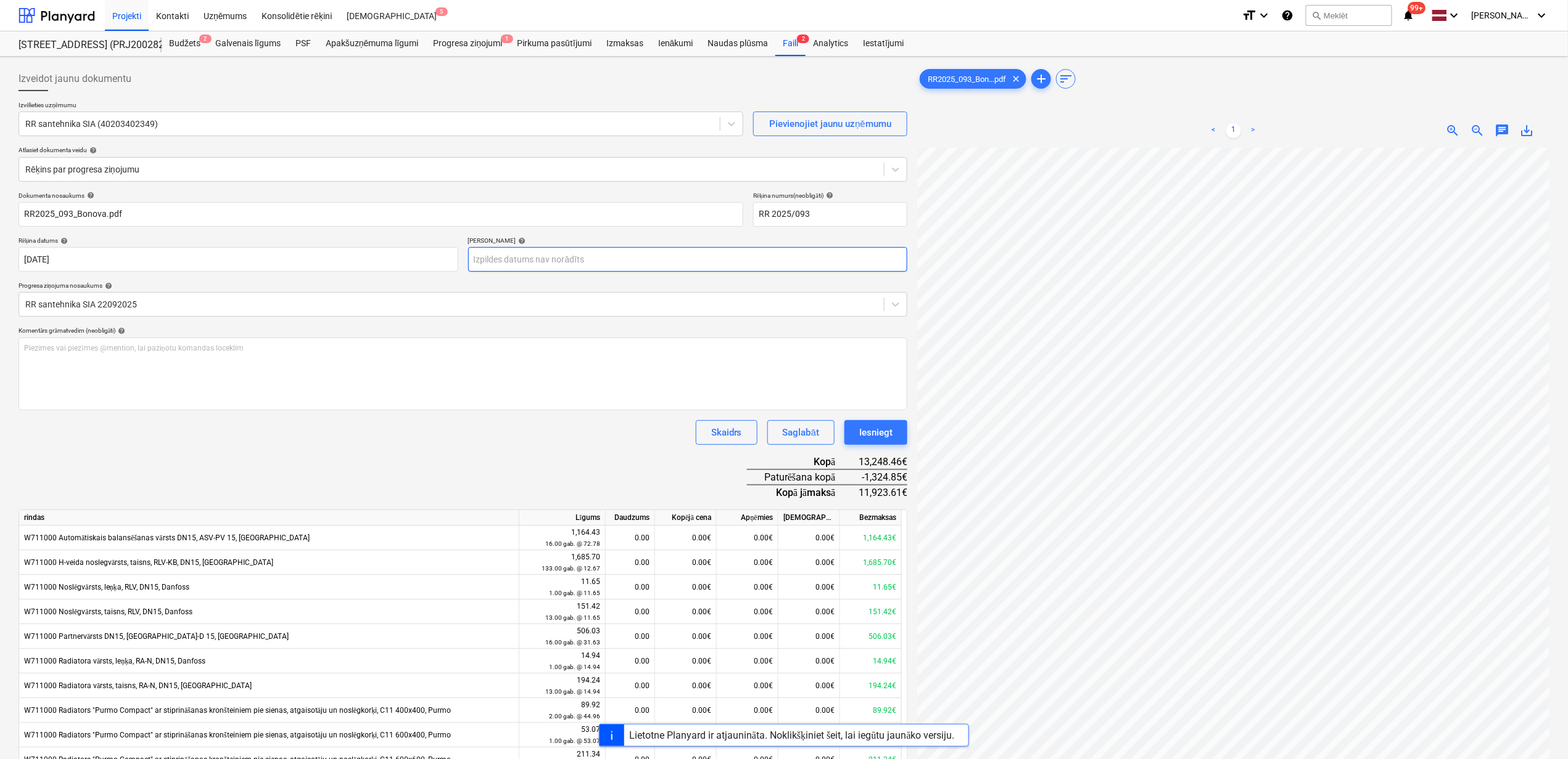
click at [575, 259] on body "Projekti Kontakti Uzņēmums Konsolidētie rēķini Iesūtne 5 format_size keyboard_a…" at bounding box center [784, 379] width 1568 height 759
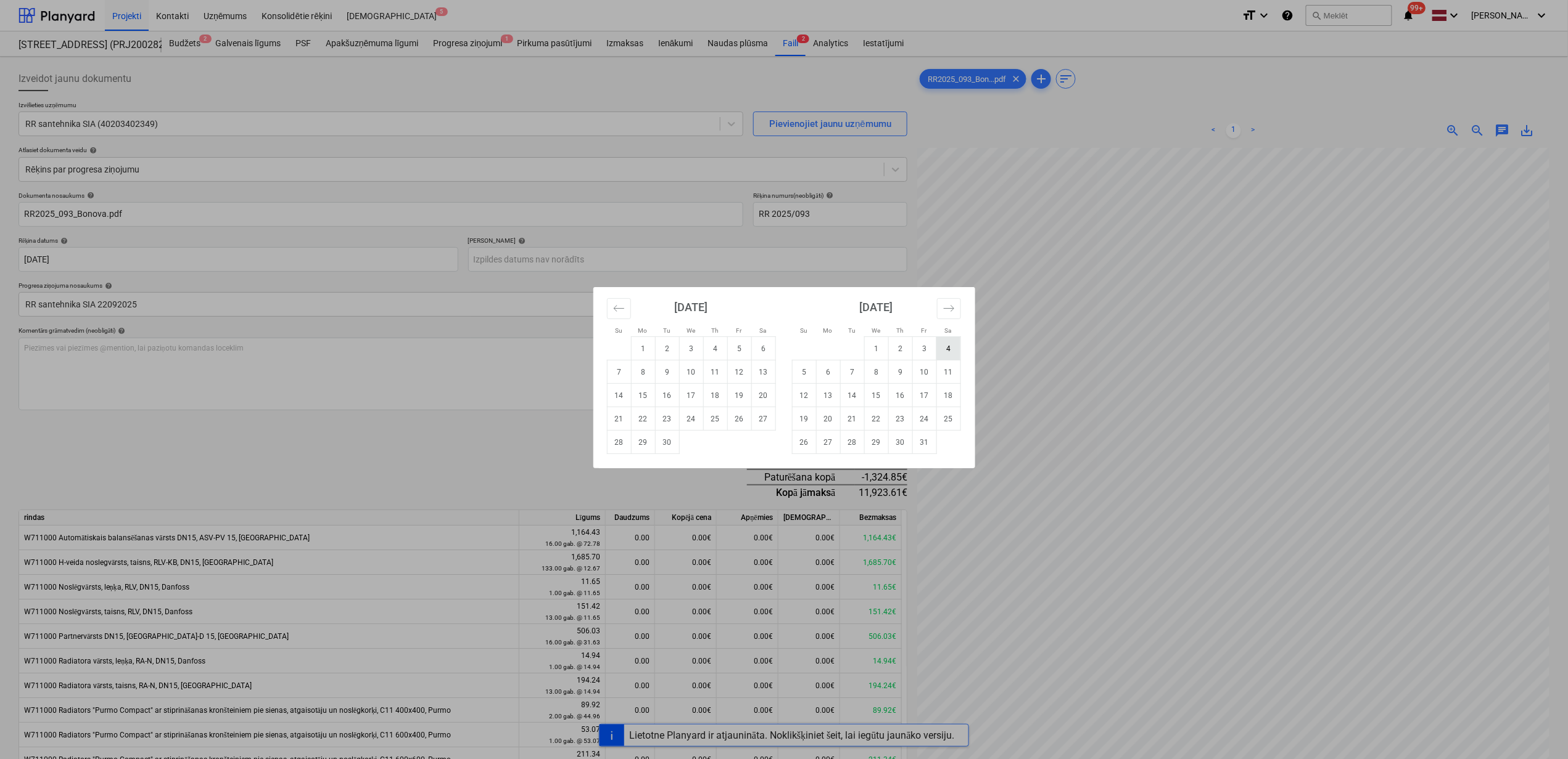
click at [948, 349] on td "4" at bounding box center [947, 348] width 24 height 24
type input "[DATE]"
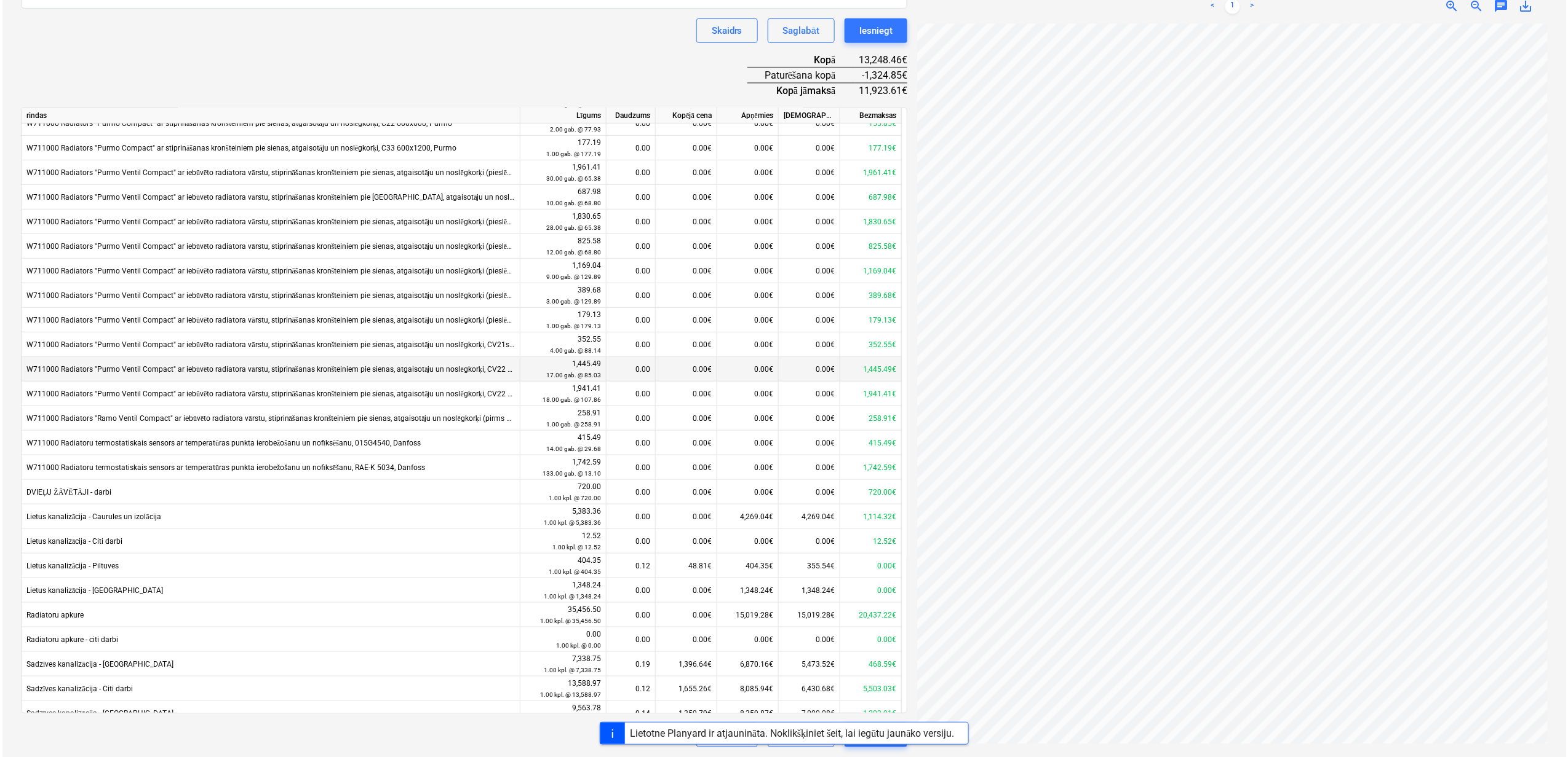
scroll to position [493, 0]
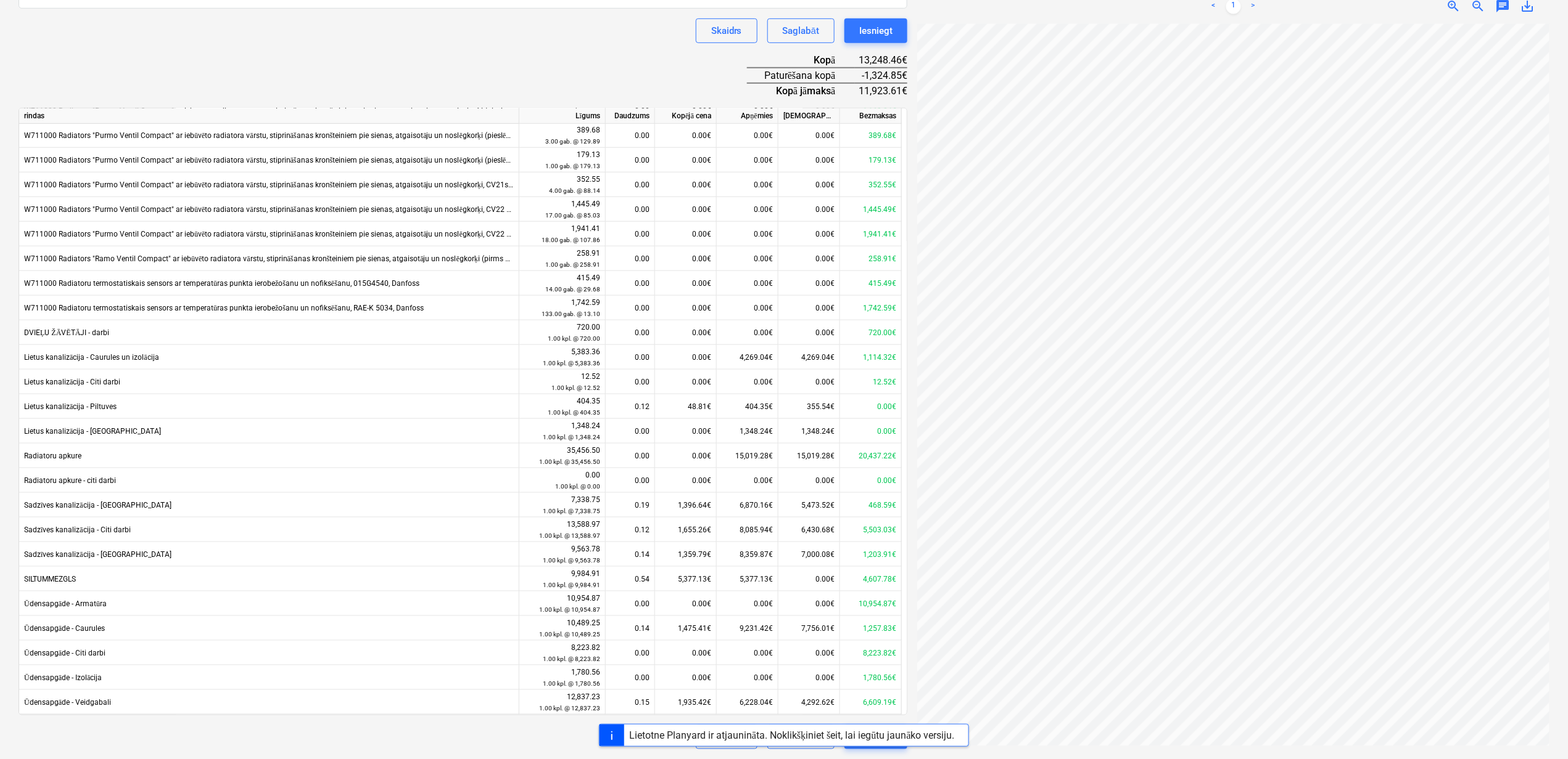
click at [527, 746] on div "Lietotne Planyard ir atjaunināta. Noklikšķiniet šeit, lai iegūtu jaunāko versij…" at bounding box center [784, 735] width 1568 height 23
click at [883, 27] on div "Iesniegt" at bounding box center [876, 31] width 33 height 16
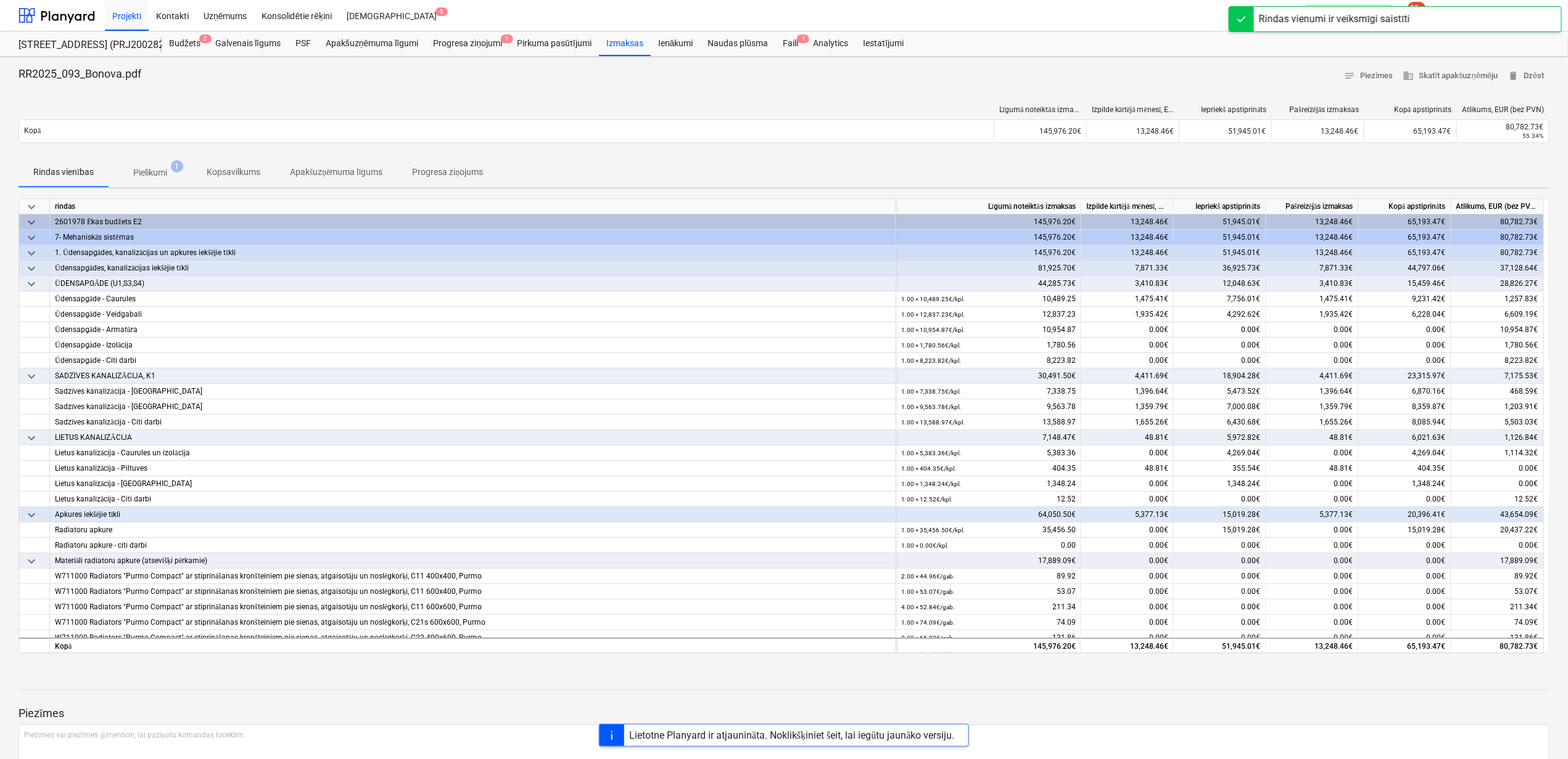
click at [761, 736] on div "Lietotne Planyard ir atjaunināta. Noklikšķiniet šeit, lai iegūtu jaunāko versij…" at bounding box center [792, 735] width 326 height 11
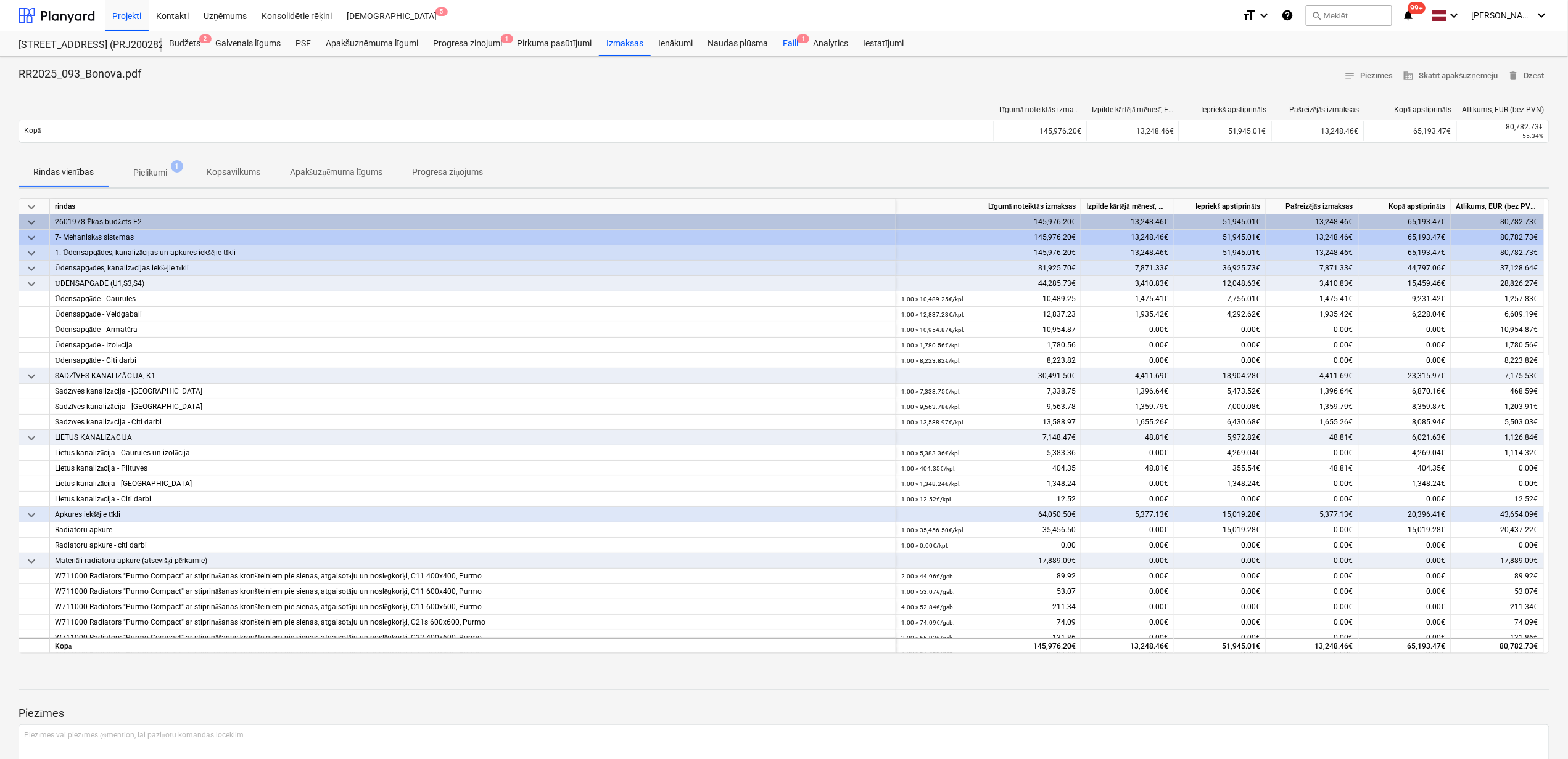
click at [792, 40] on div "Faili 1" at bounding box center [790, 44] width 30 height 25
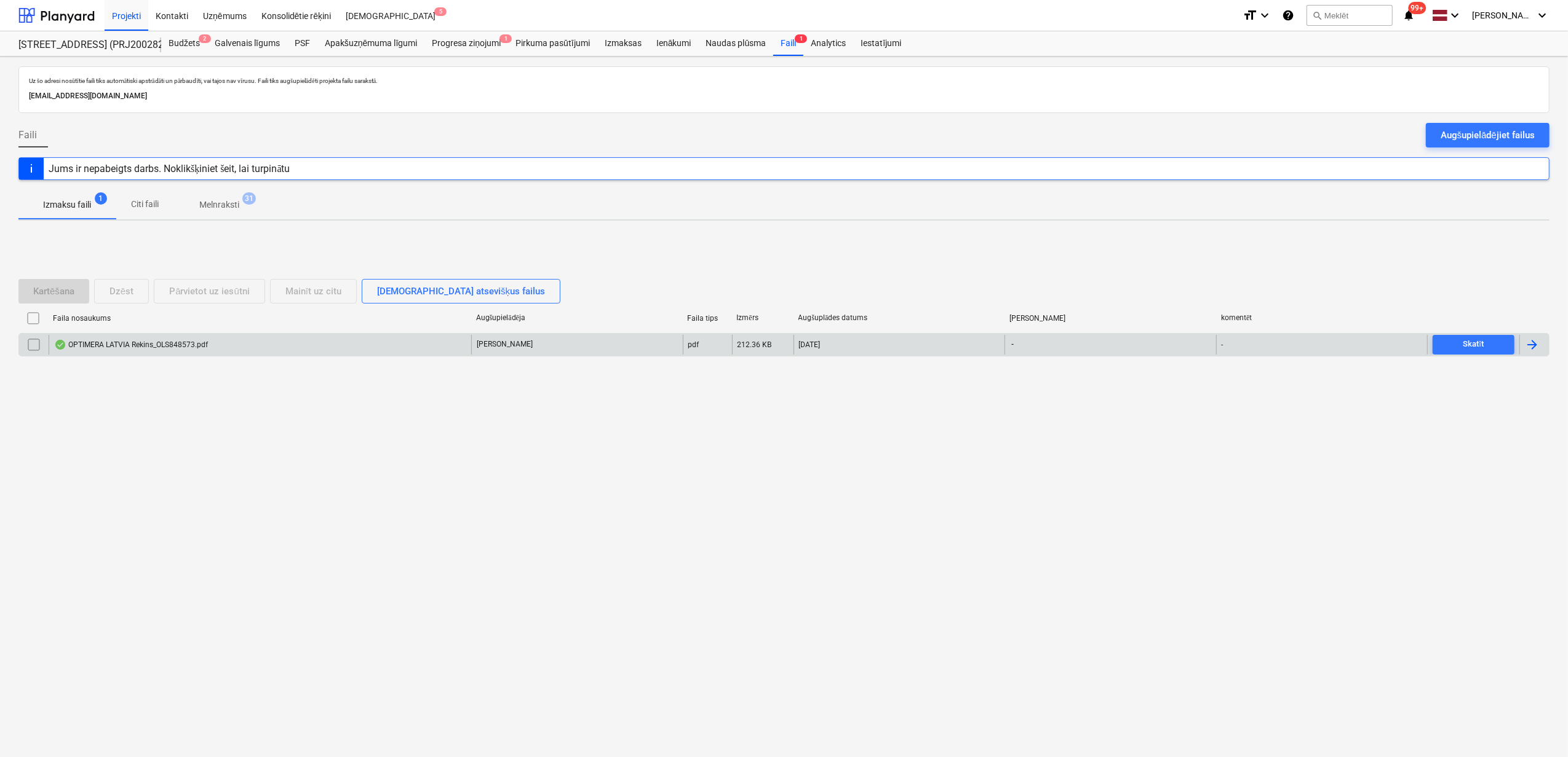
click at [239, 349] on div "OPTIMERA LATVIA Rekins_OLS848573.pdf" at bounding box center [259, 345] width 423 height 19
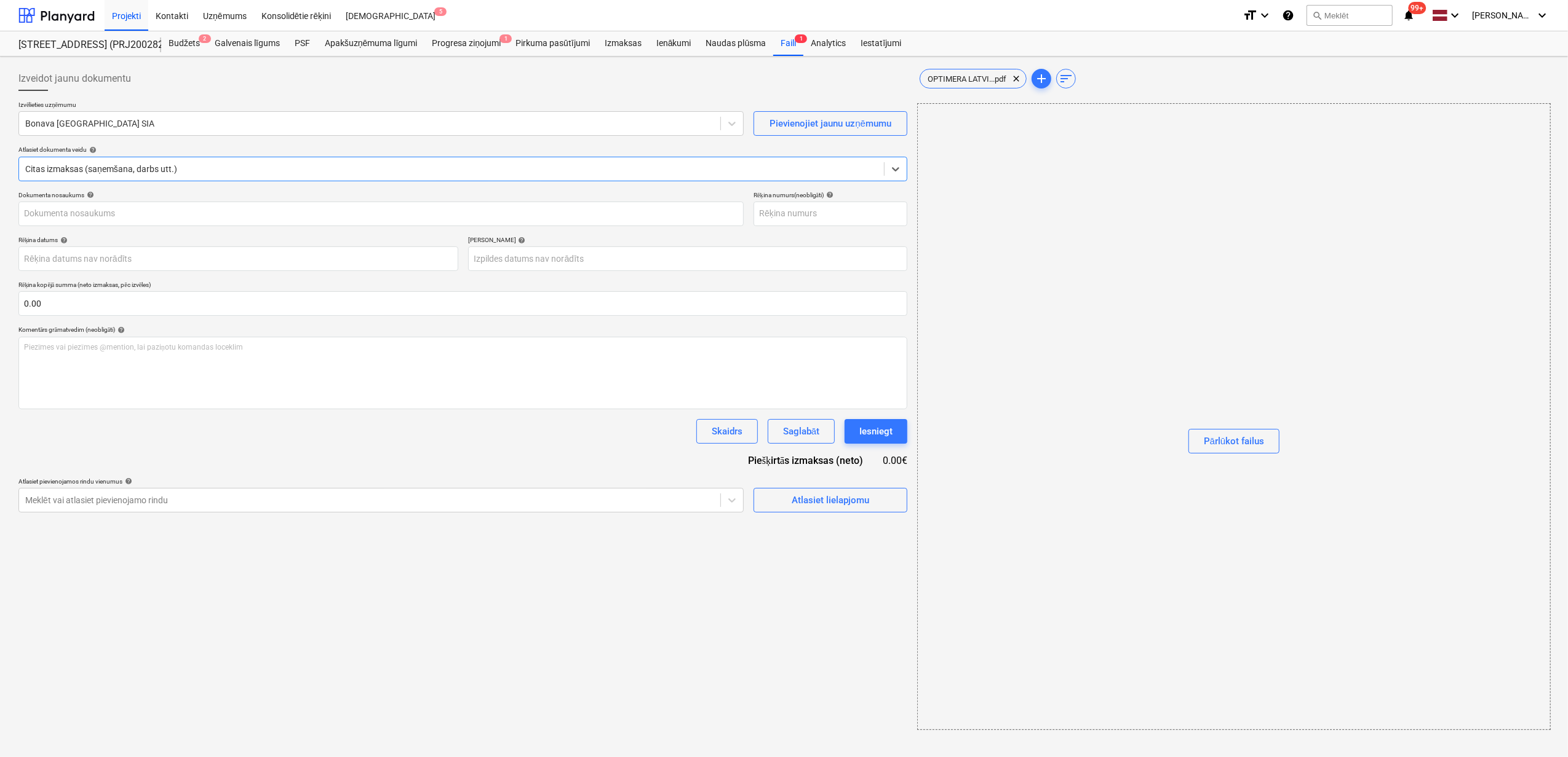
type input "OLS848573"
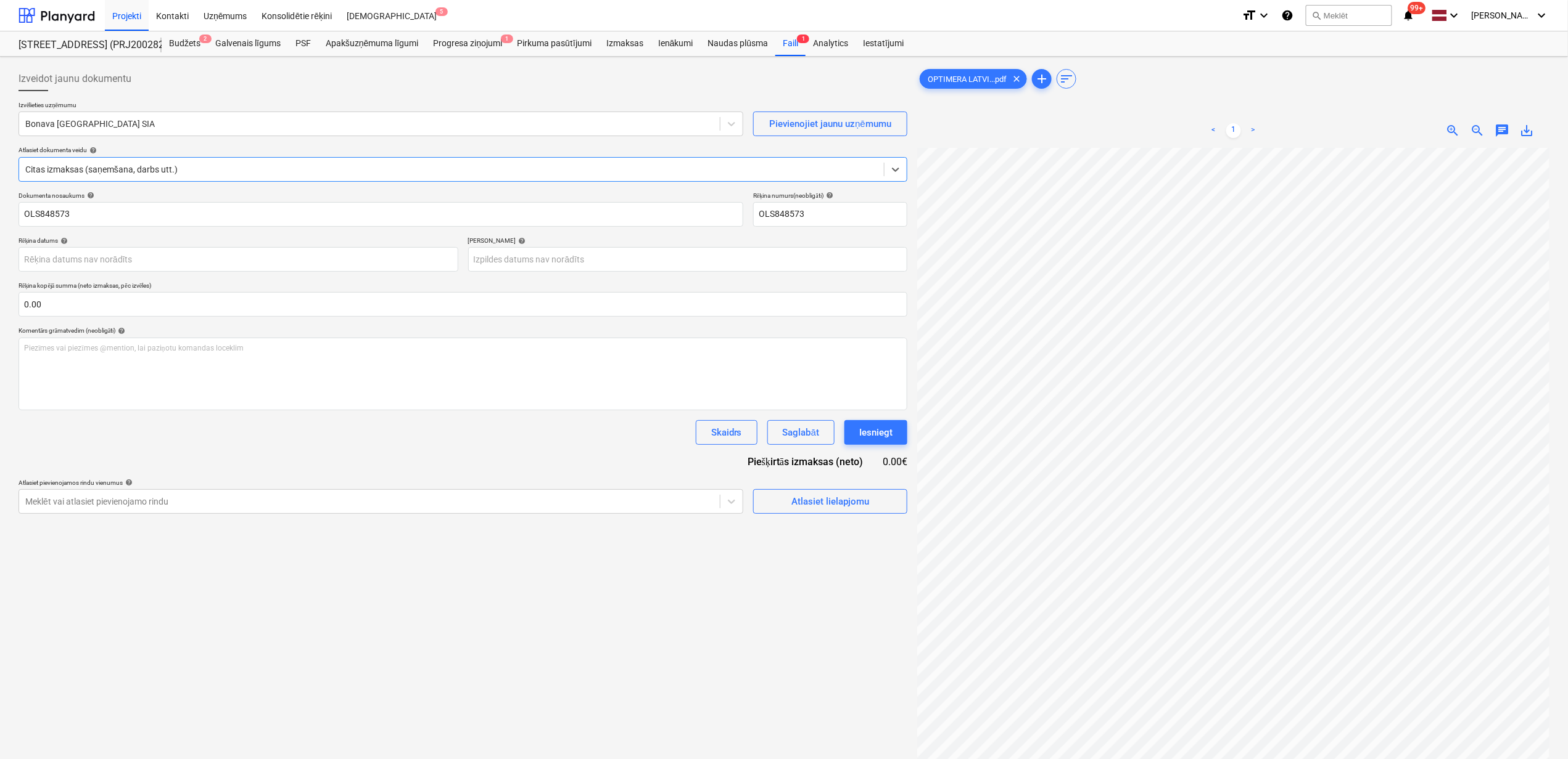
click at [216, 97] on div at bounding box center [463, 96] width 888 height 10
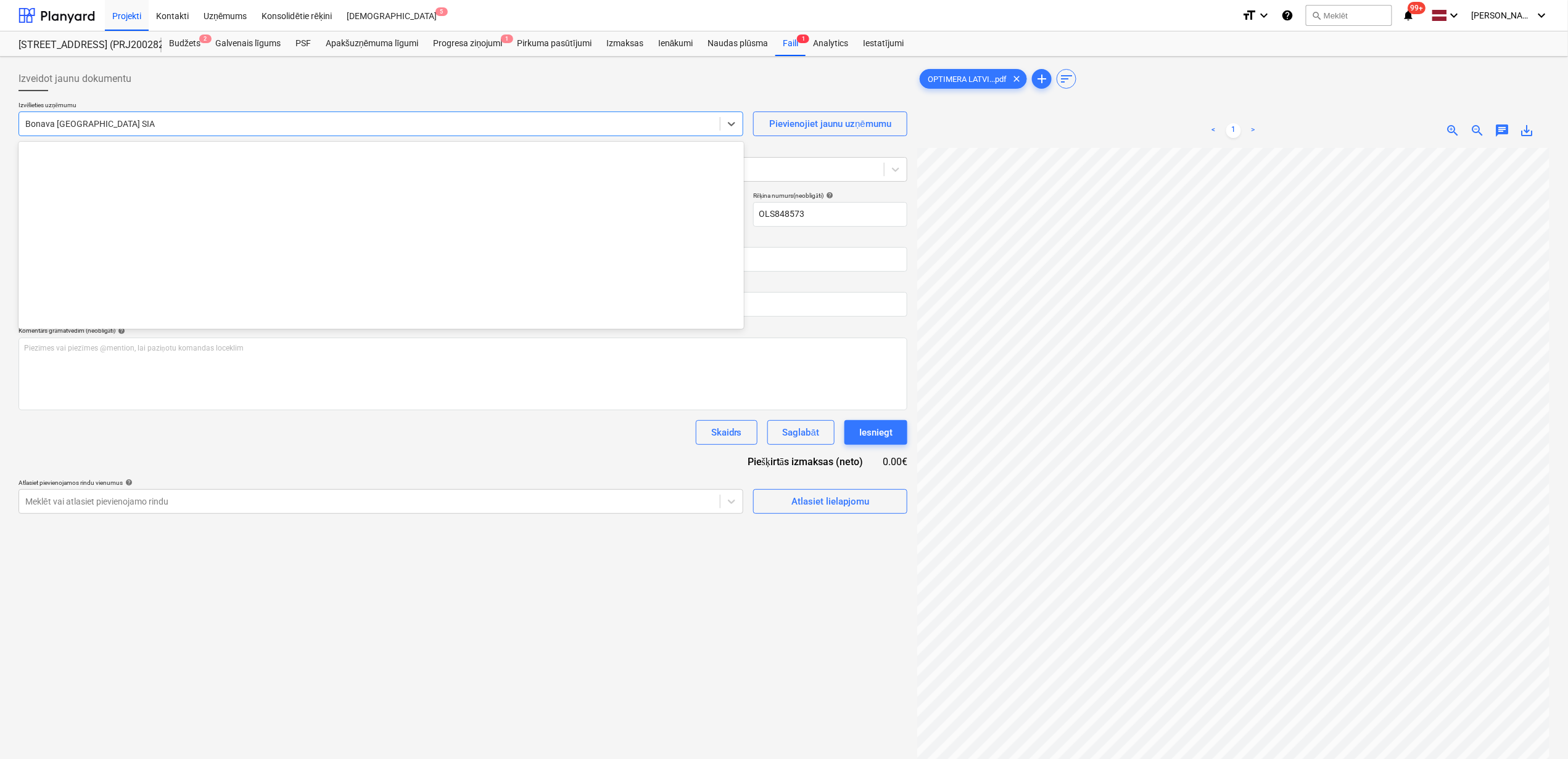
drag, startPoint x: 186, startPoint y: 128, endPoint x: 191, endPoint y: 146, distance: 18.7
click at [188, 127] on div at bounding box center [370, 124] width 688 height 12
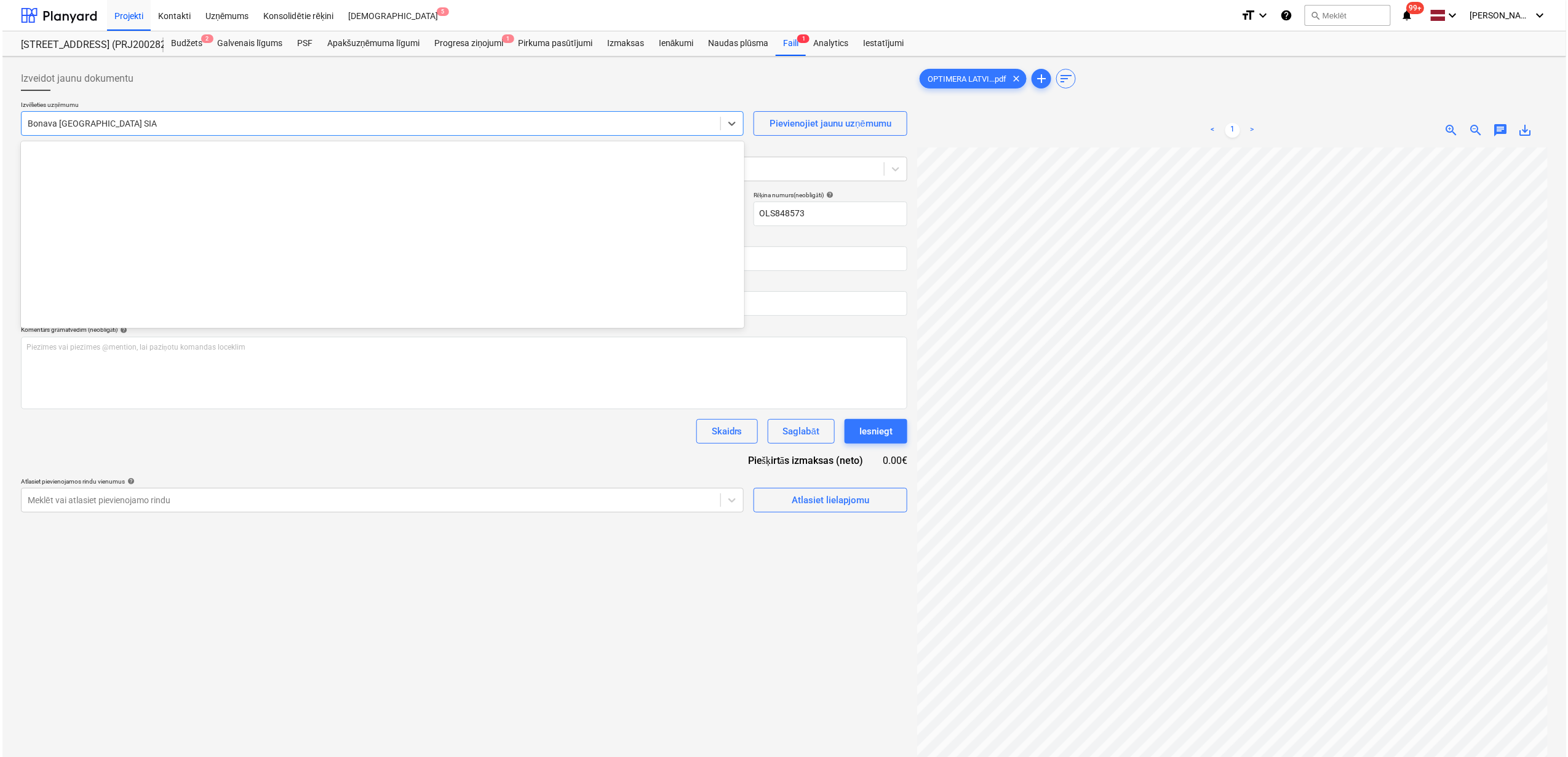
scroll to position [2324, 0]
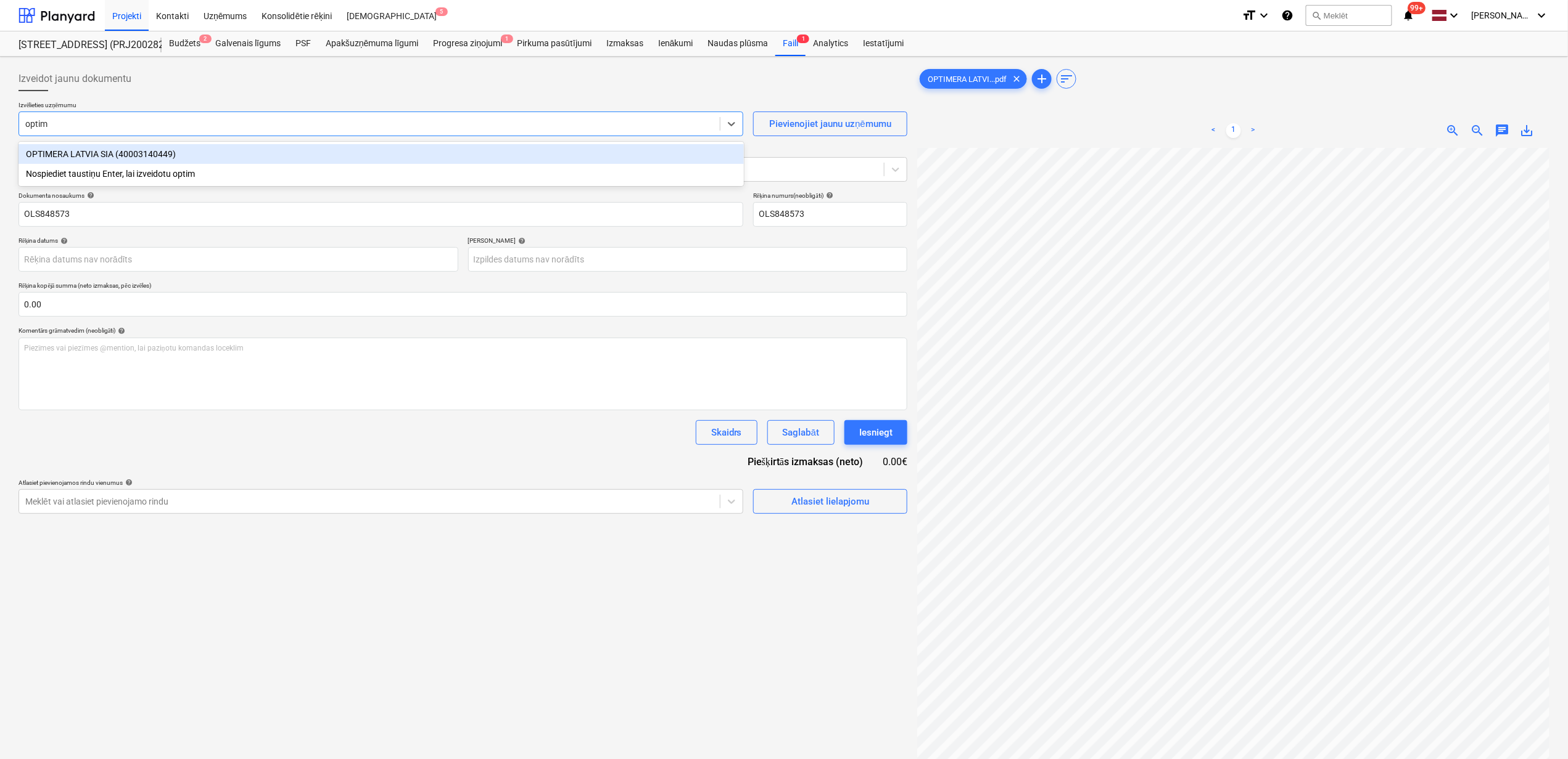
type input "optime"
click at [191, 147] on div "OPTIMERA LATVIA SIA (40003140449)" at bounding box center [381, 154] width 725 height 19
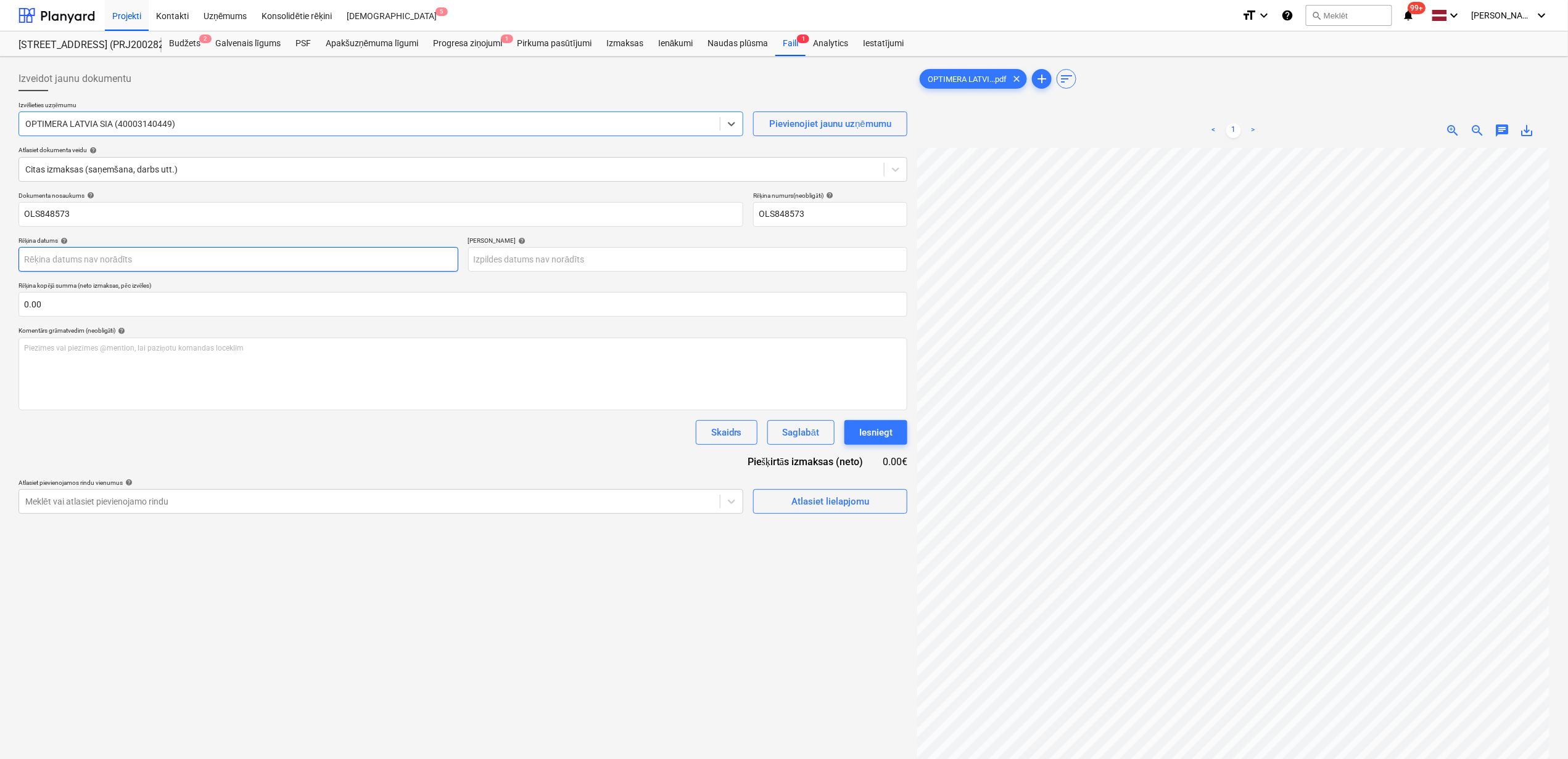
click at [177, 256] on body "Projekti Kontakti Uzņēmums Konsolidētie rēķini Iesūtne 5 format_size keyboard_a…" at bounding box center [784, 379] width 1568 height 759
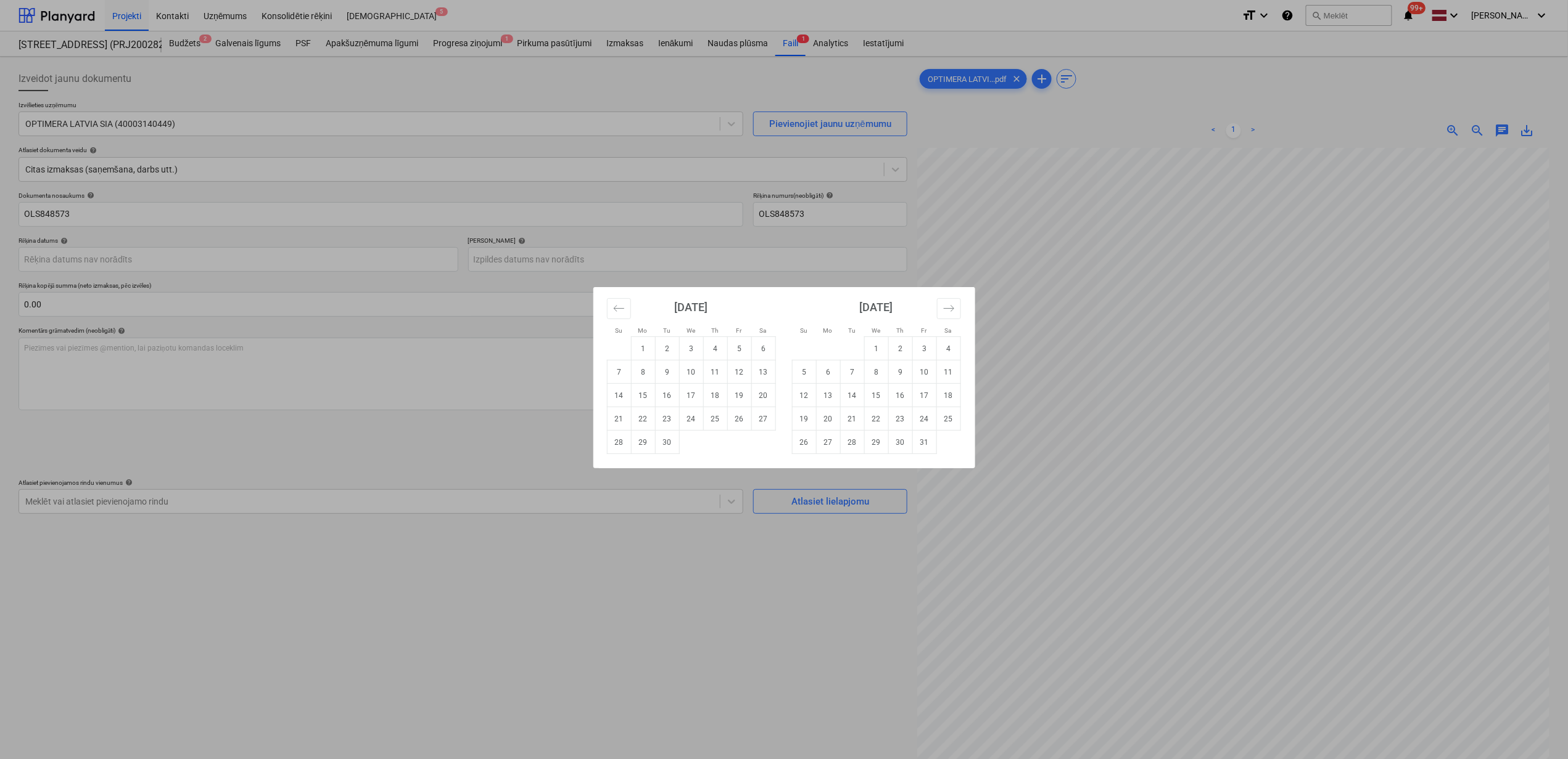
click at [684, 421] on td "24" at bounding box center [690, 419] width 24 height 24
type input "[DATE]"
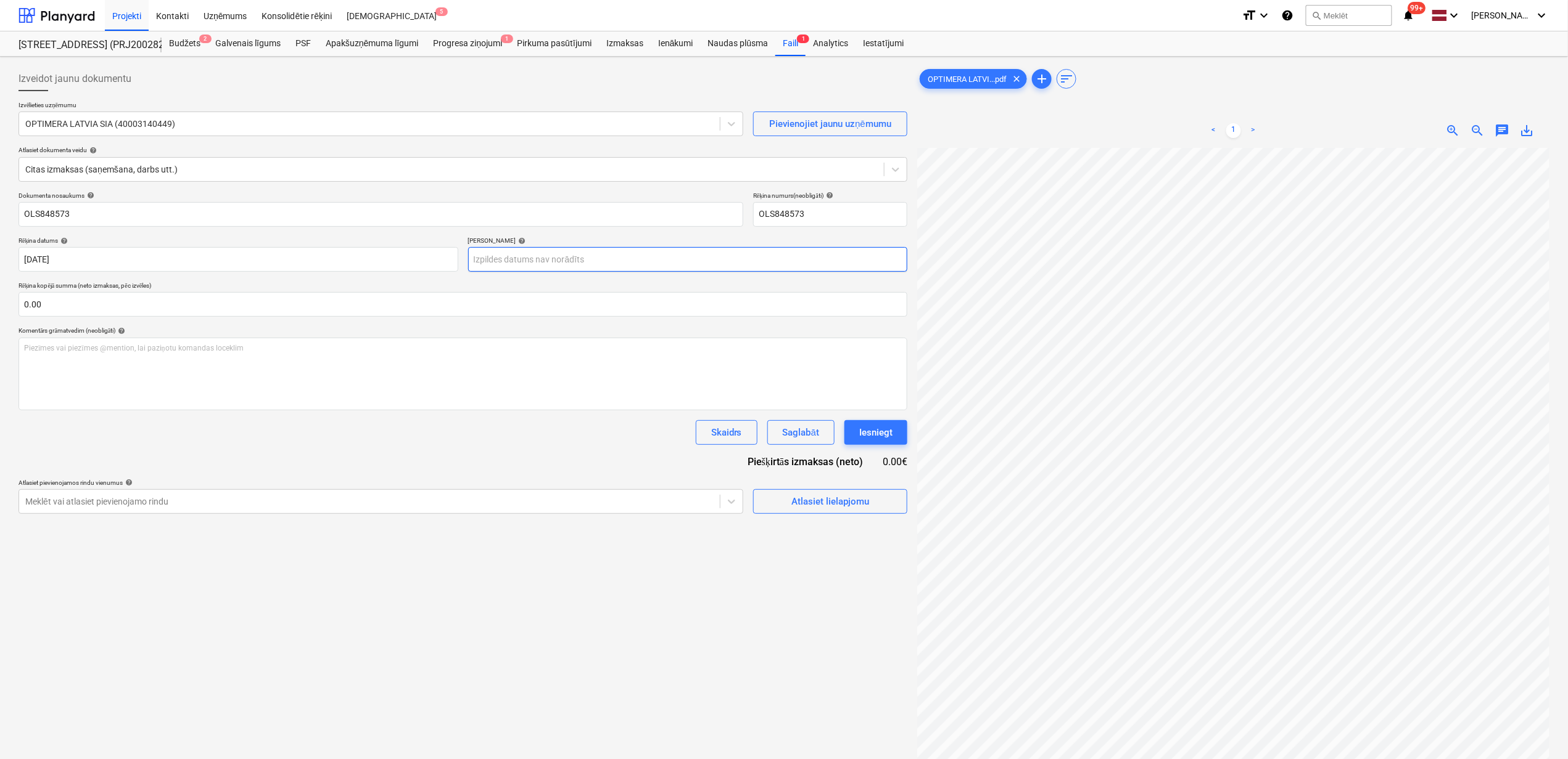
click at [576, 258] on body "Projekti Kontakti Uzņēmums Konsolidētie rēķini Iesūtne 5 format_size keyboard_a…" at bounding box center [784, 379] width 1568 height 759
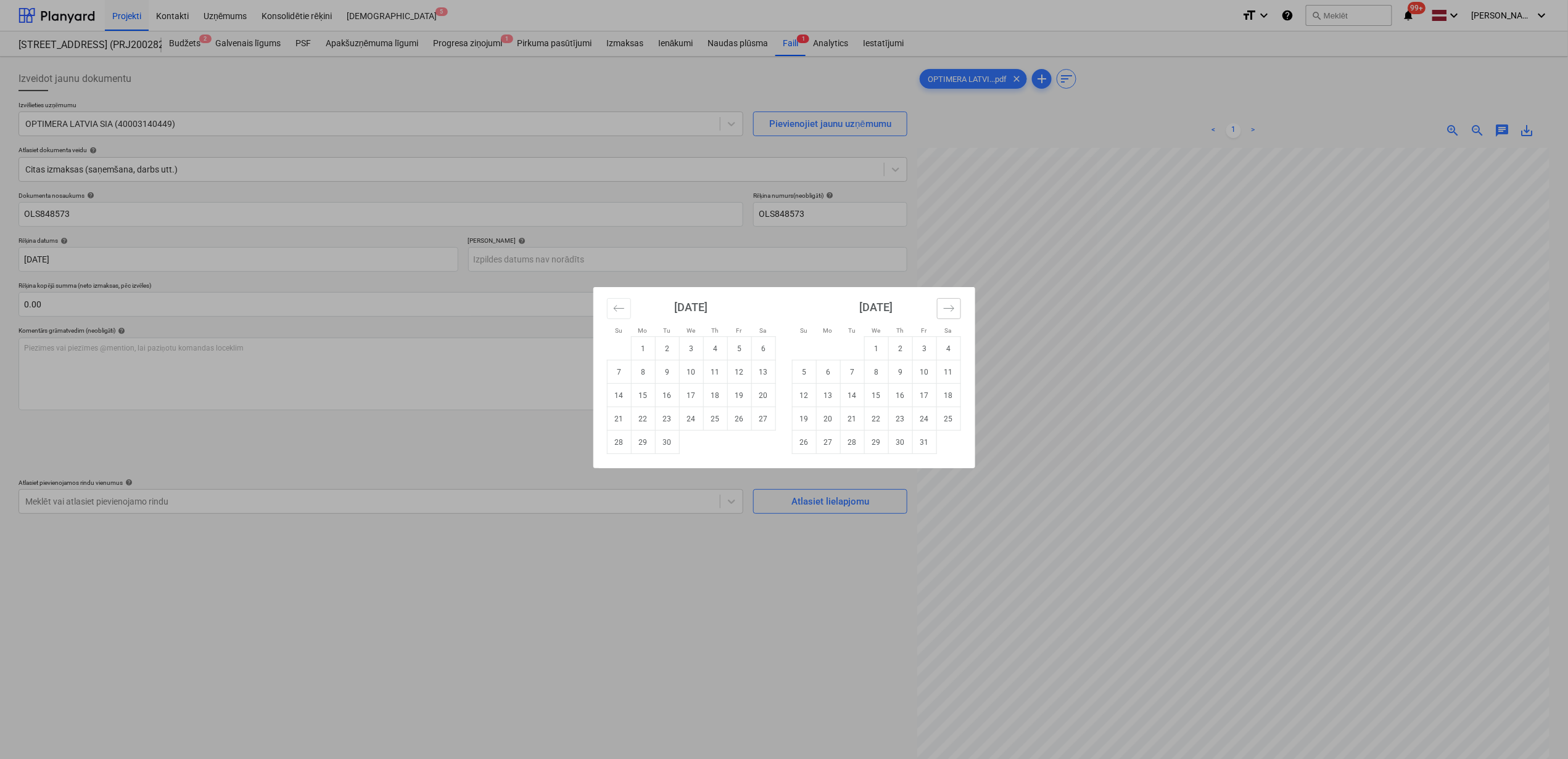
click at [945, 307] on icon "Move forward to switch to the next month." at bounding box center [948, 308] width 11 height 11
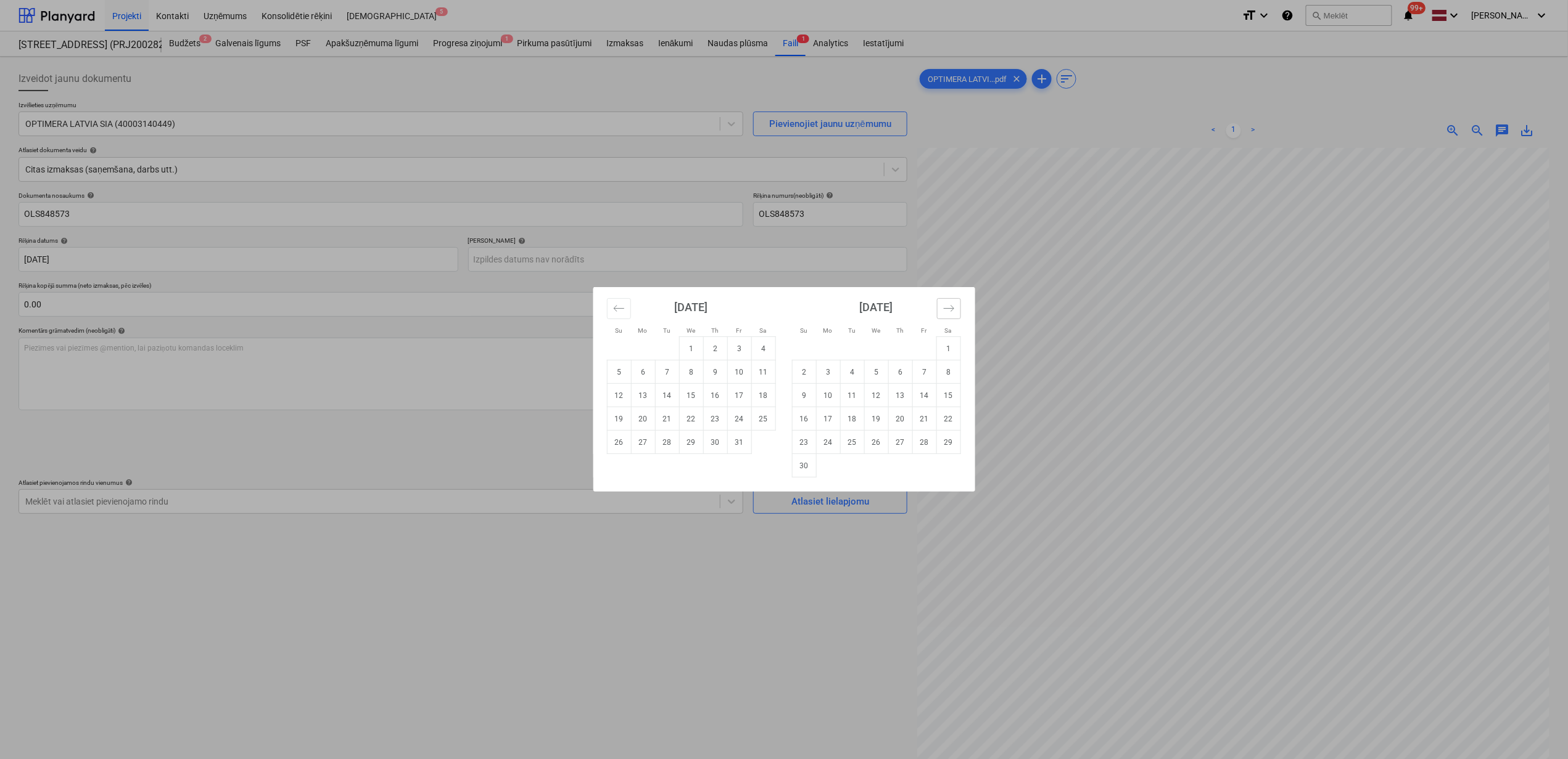
click at [943, 308] on icon "Move forward to switch to the next month." at bounding box center [948, 308] width 11 height 11
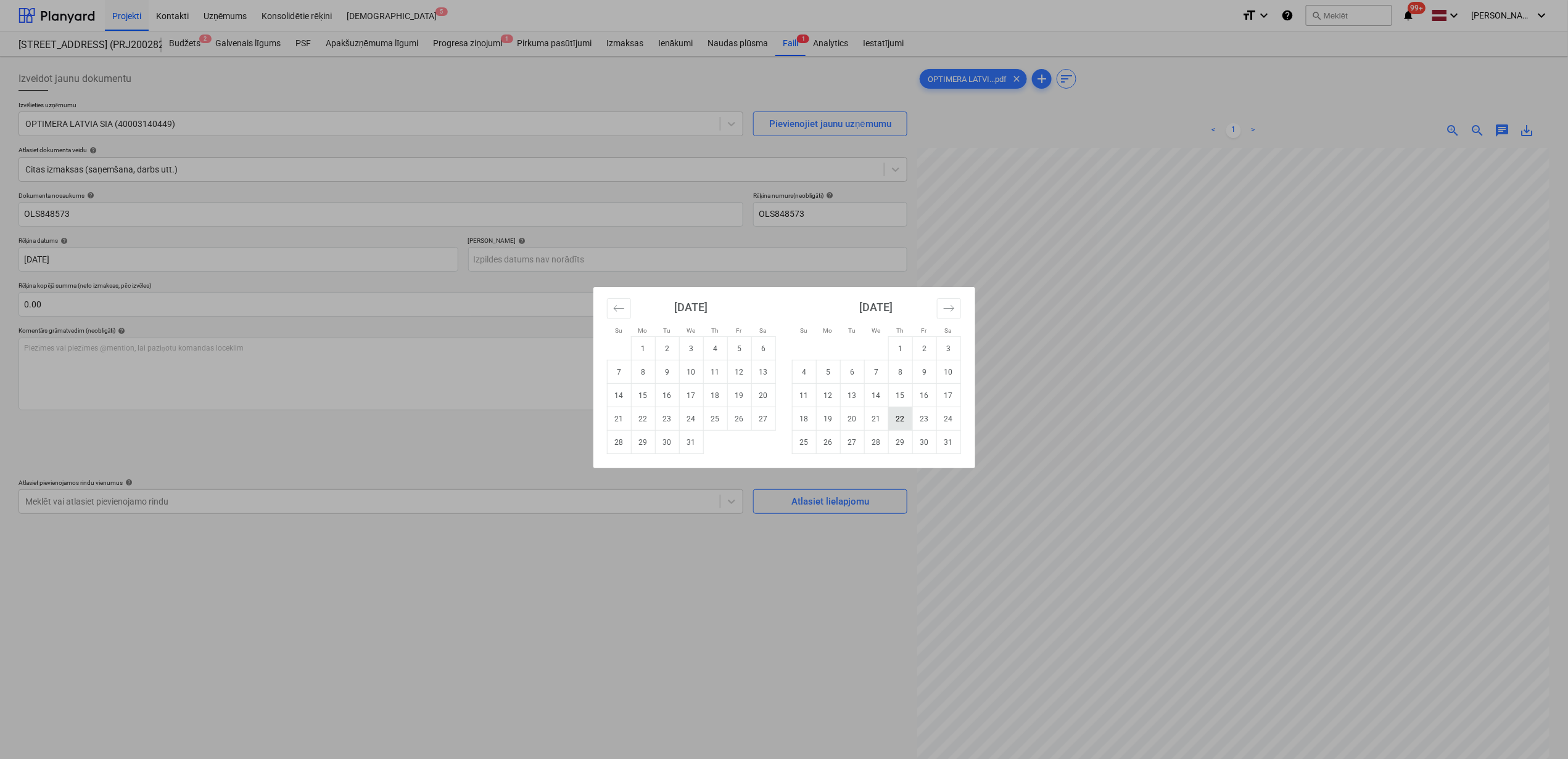
click at [899, 415] on td "22" at bounding box center [900, 419] width 24 height 24
type input "22 Jan 2026"
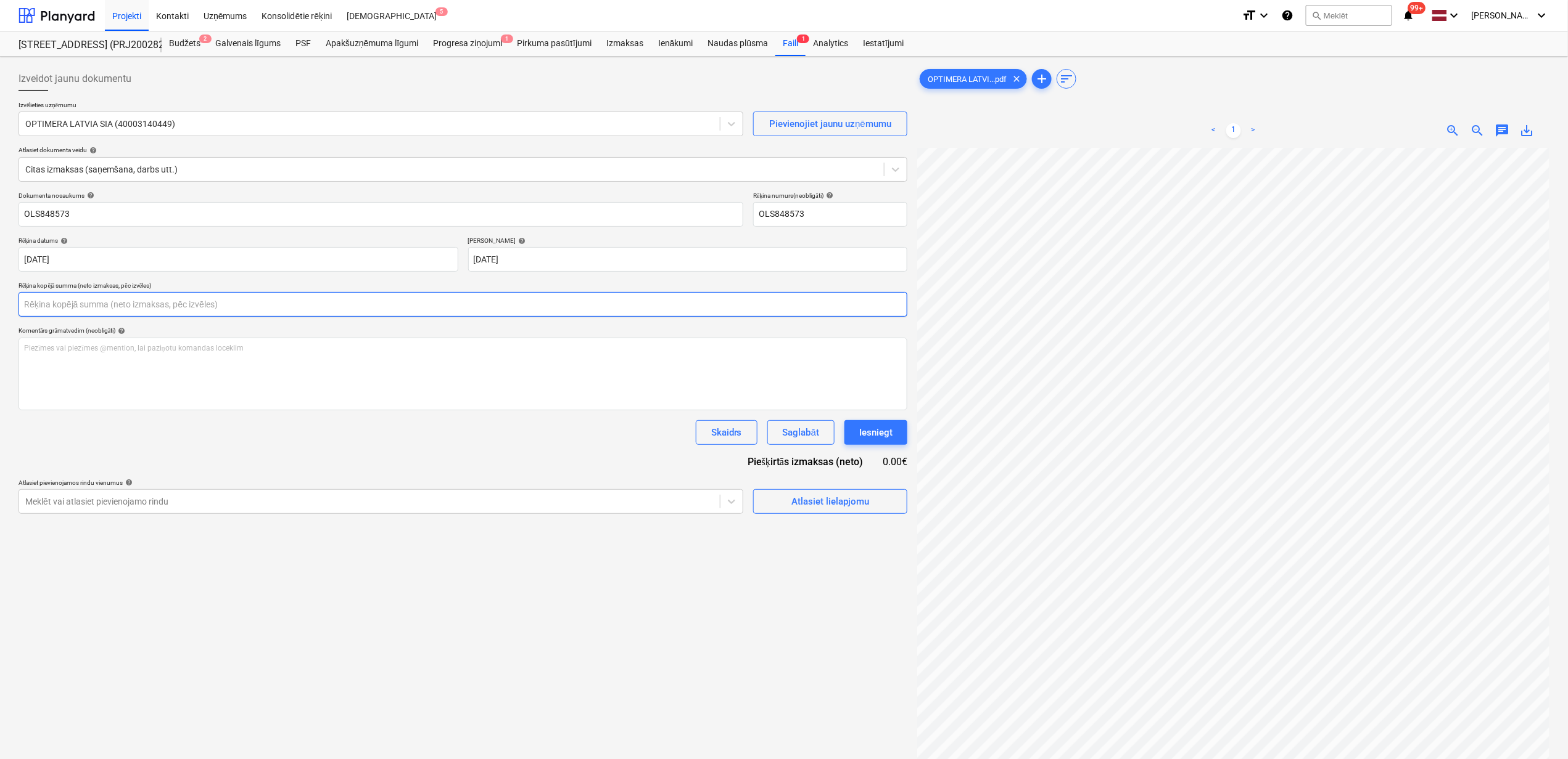
drag, startPoint x: 484, startPoint y: 311, endPoint x: 472, endPoint y: 323, distance: 17.0
click at [484, 311] on input "text" at bounding box center [463, 304] width 888 height 25
type input "196.31"
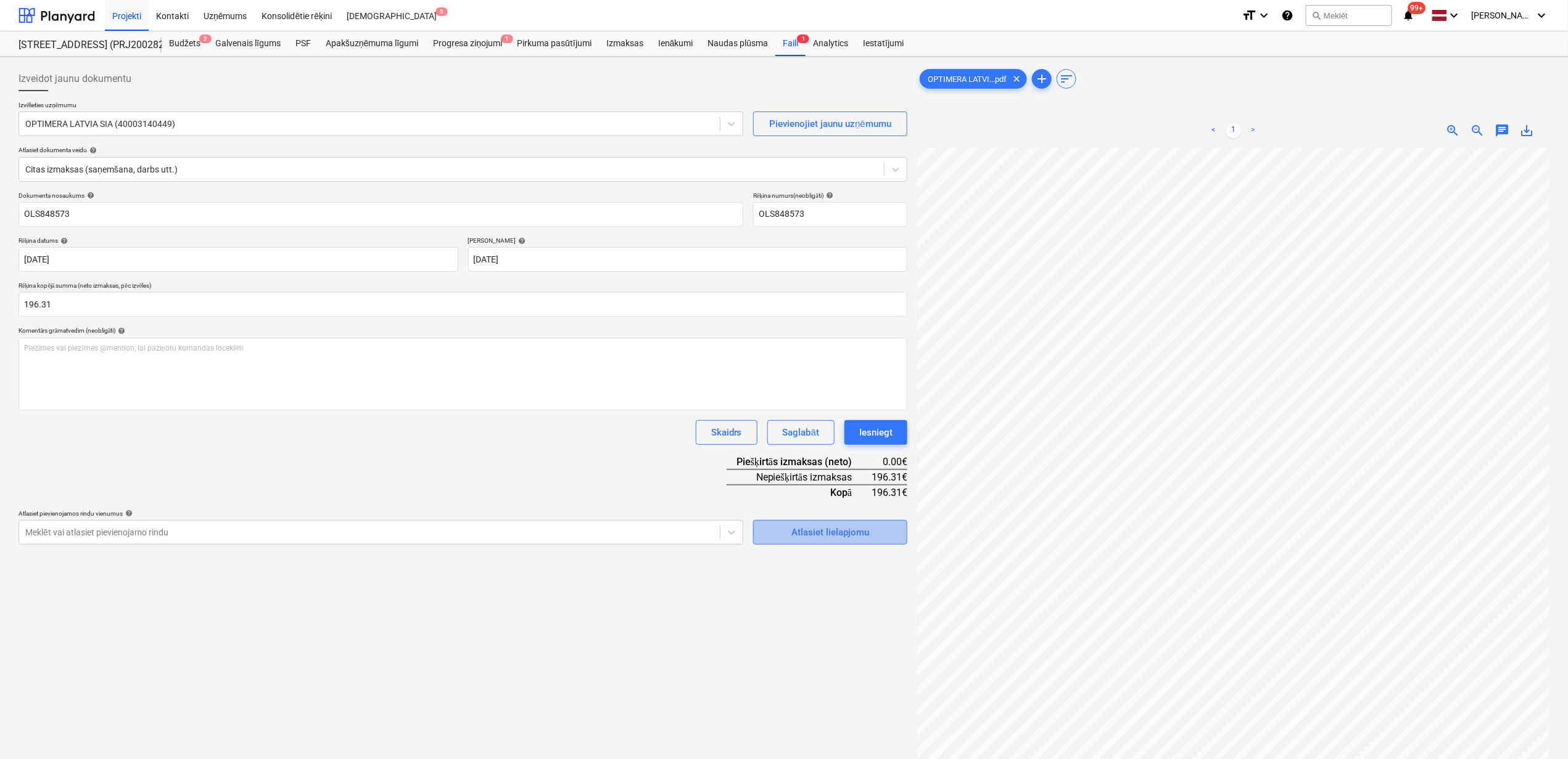
click at [812, 529] on div "Atlasiet lielapjomu" at bounding box center [830, 533] width 78 height 16
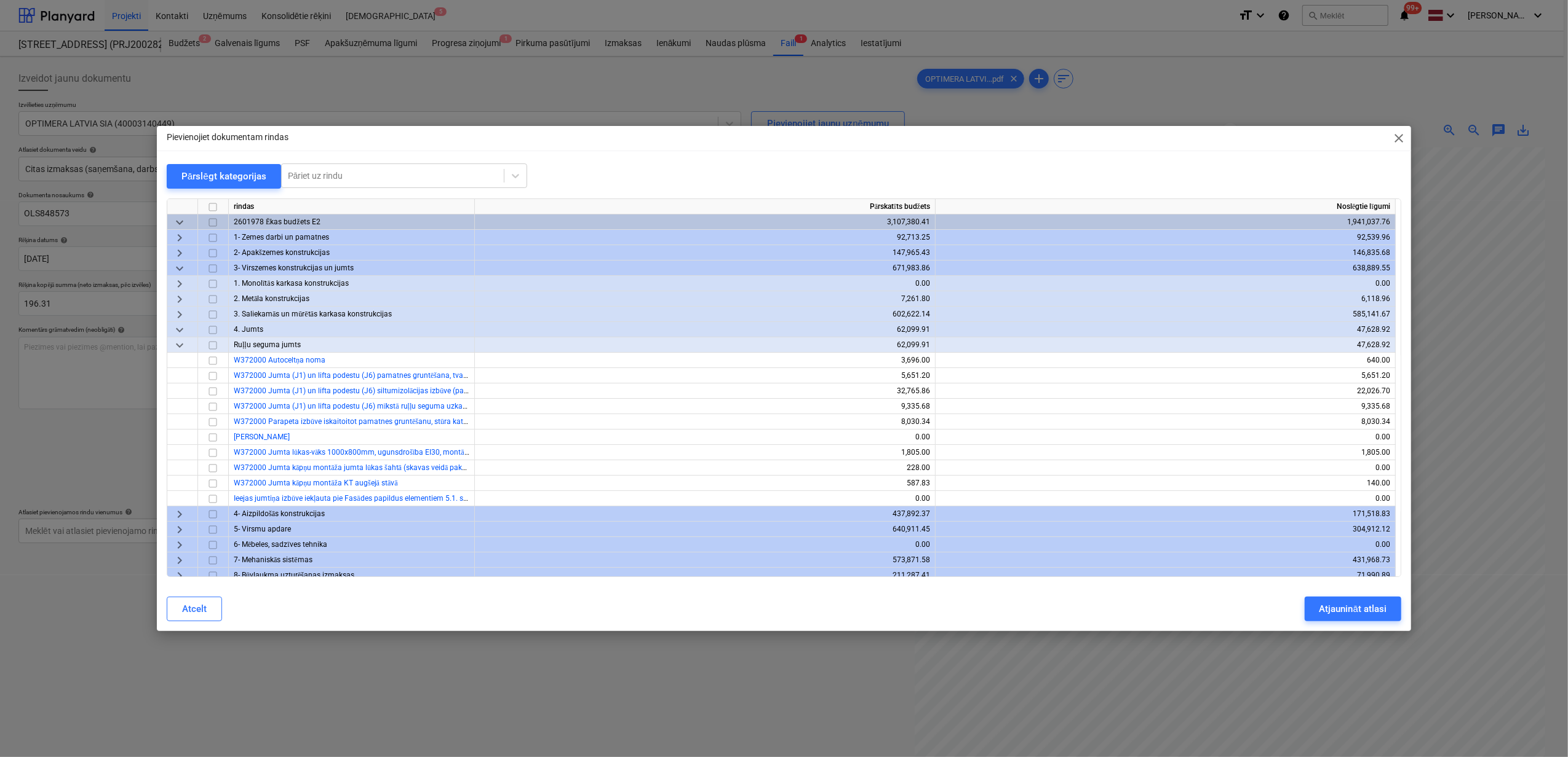
click at [176, 267] on span "keyboard_arrow_down" at bounding box center [179, 269] width 15 height 15
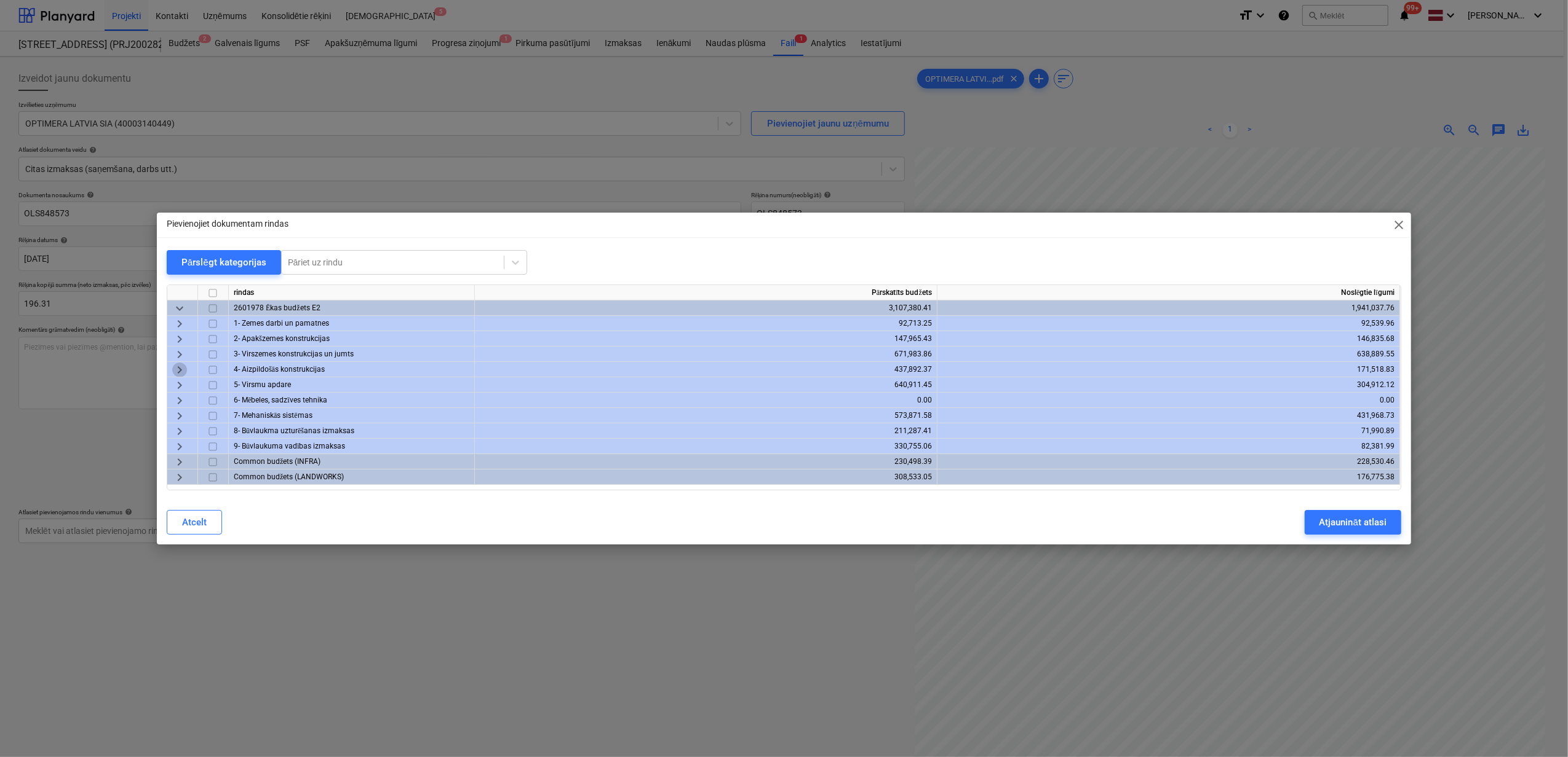
click at [179, 368] on span "keyboard_arrow_right" at bounding box center [179, 369] width 15 height 15
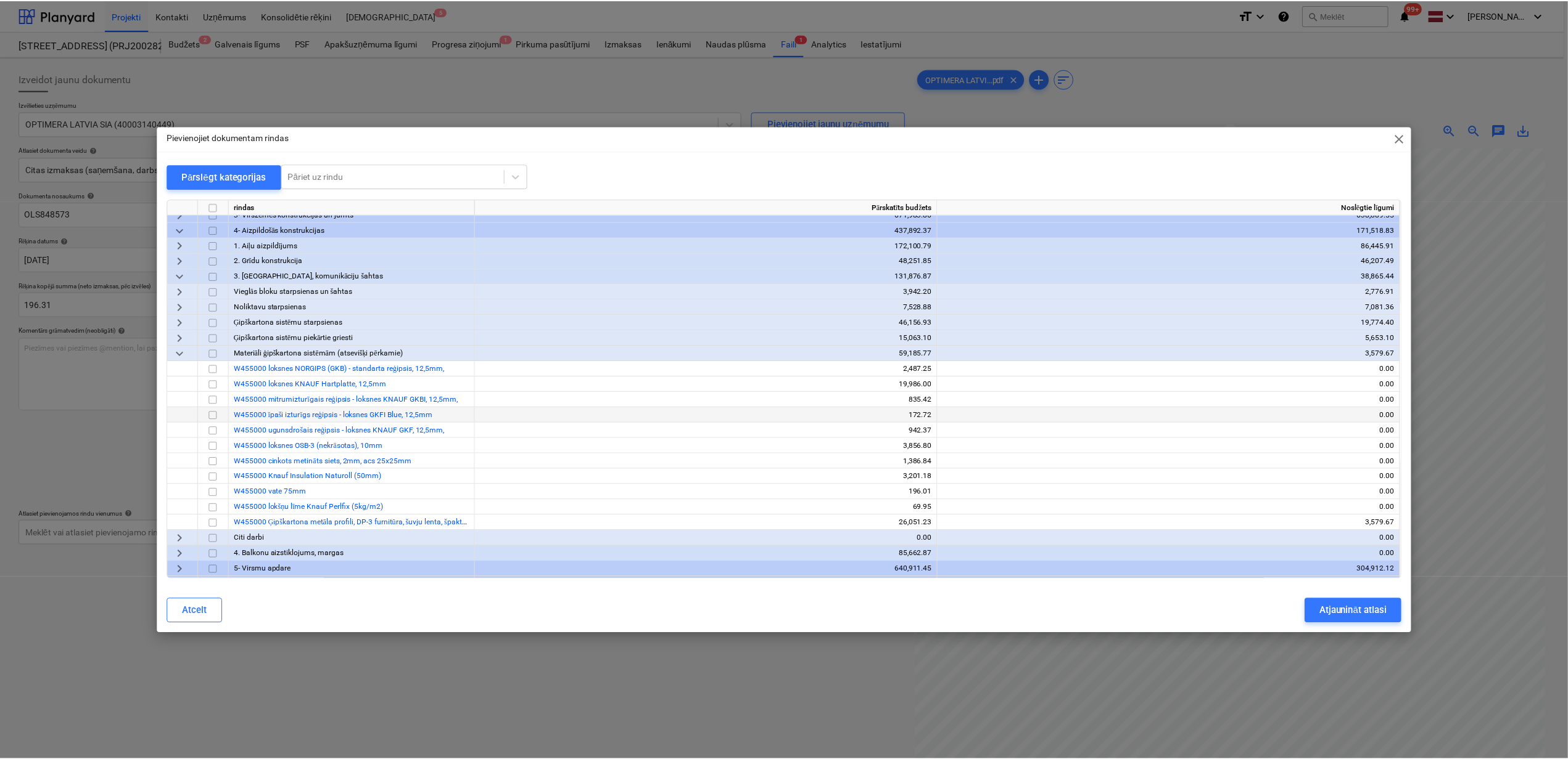
scroll to position [82, 0]
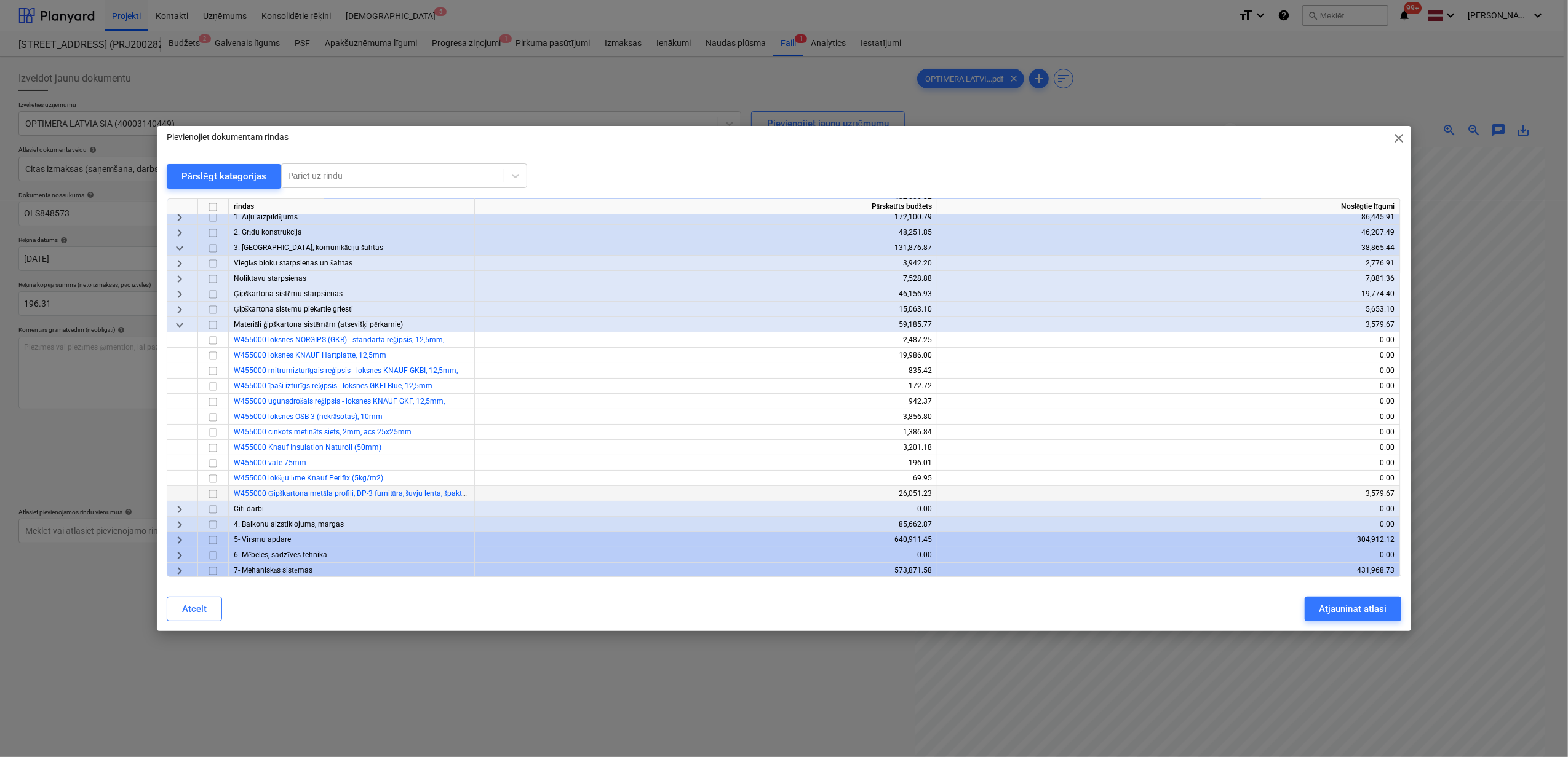
click at [214, 494] on input "checkbox" at bounding box center [213, 494] width 15 height 15
click at [1361, 607] on div "Atjaunināt atlasi" at bounding box center [1353, 609] width 67 height 16
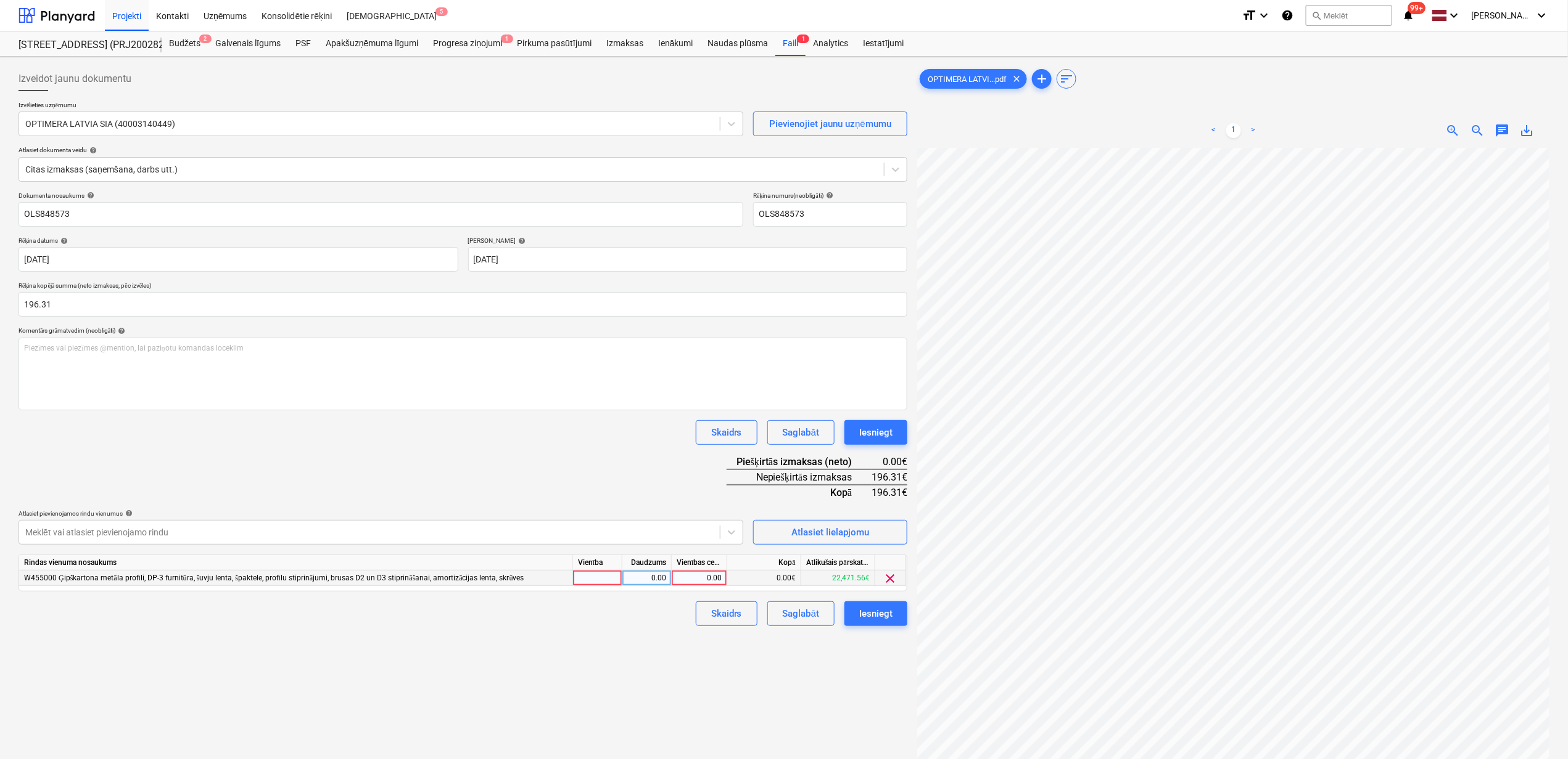
click at [701, 575] on div "0.00" at bounding box center [699, 578] width 45 height 16
type input "196.31"
click at [882, 606] on div "Iesniegt" at bounding box center [876, 614] width 33 height 16
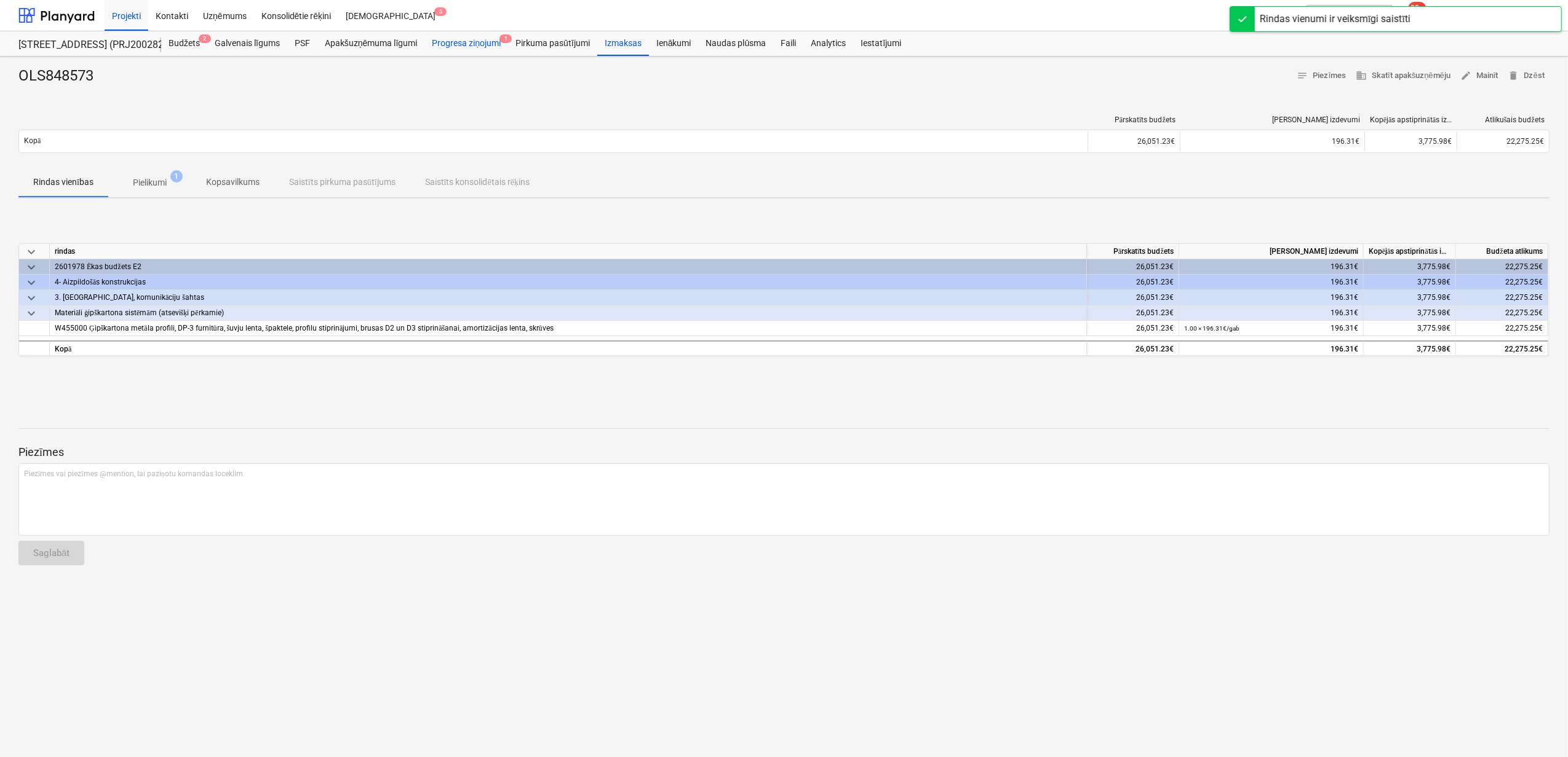
click at [456, 42] on div "Progresa ziņojumi 1" at bounding box center [467, 44] width 84 height 25
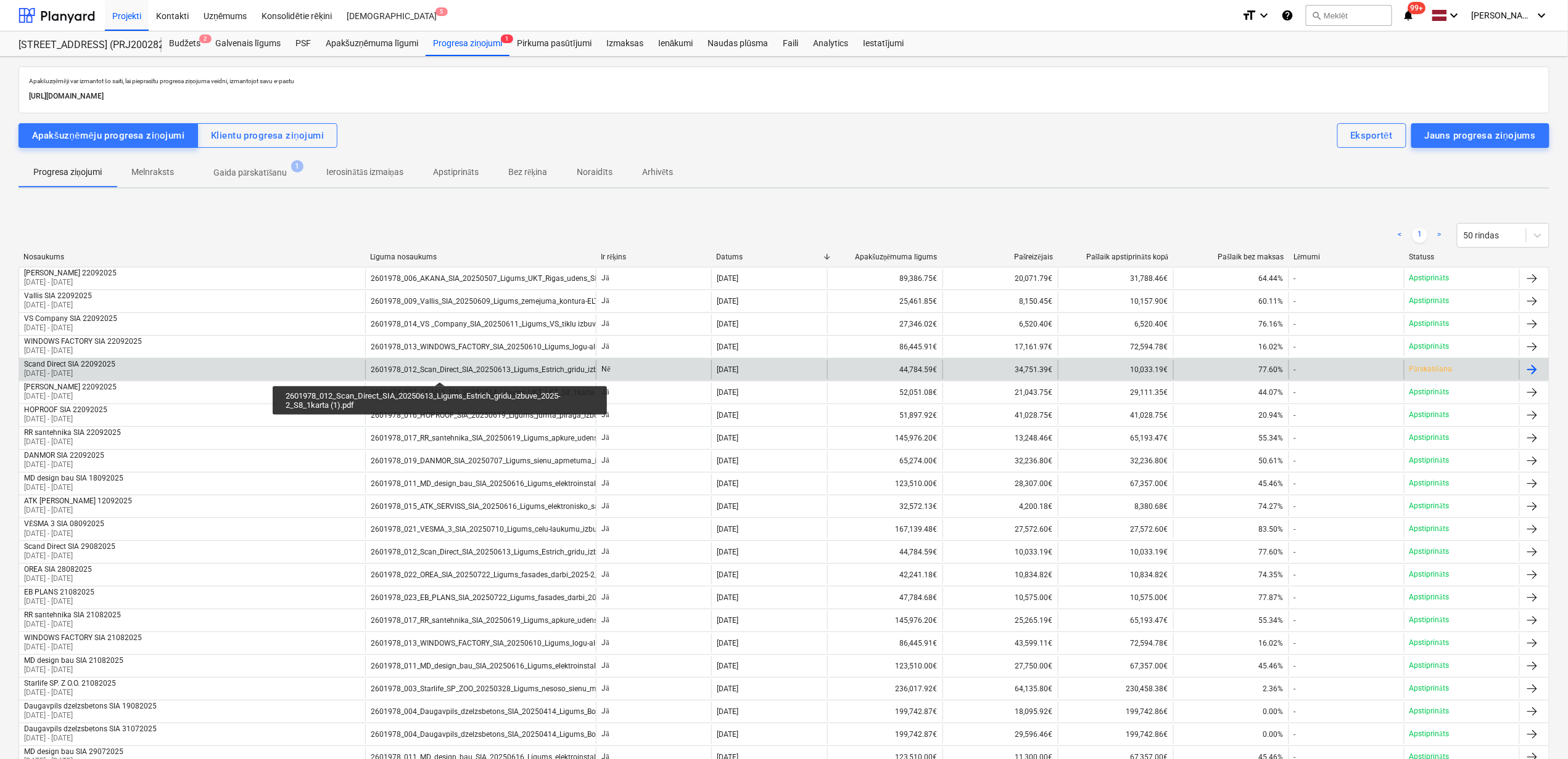
click at [440, 371] on div "2601978_012_Scan_Direct_SIA_20250613_Ligums_Estrich_gridu_izbuve_2025-2_S8_1kar…" at bounding box center [533, 370] width 326 height 9
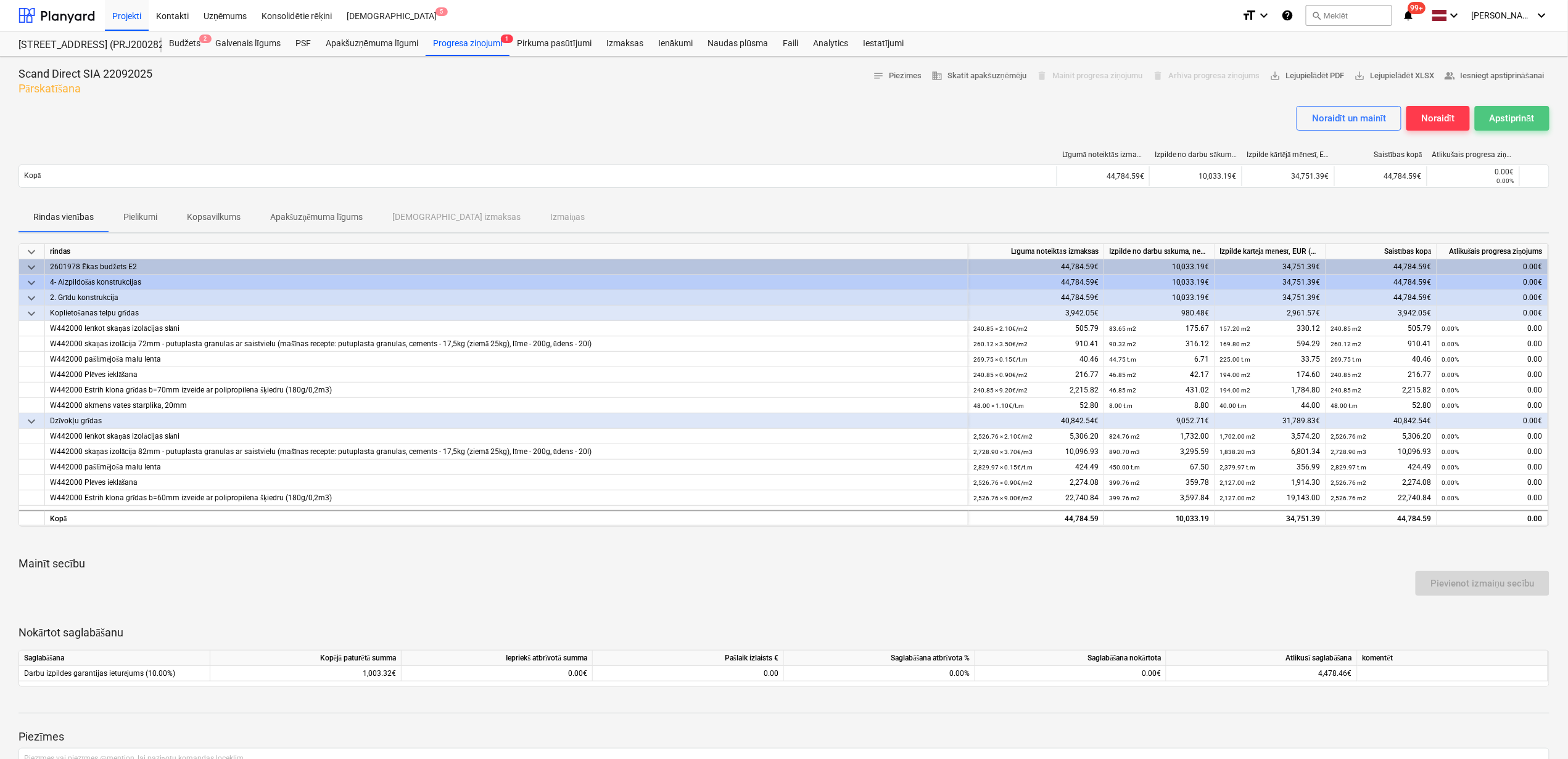
click at [1521, 114] on div "Apstiprināt" at bounding box center [1511, 118] width 45 height 16
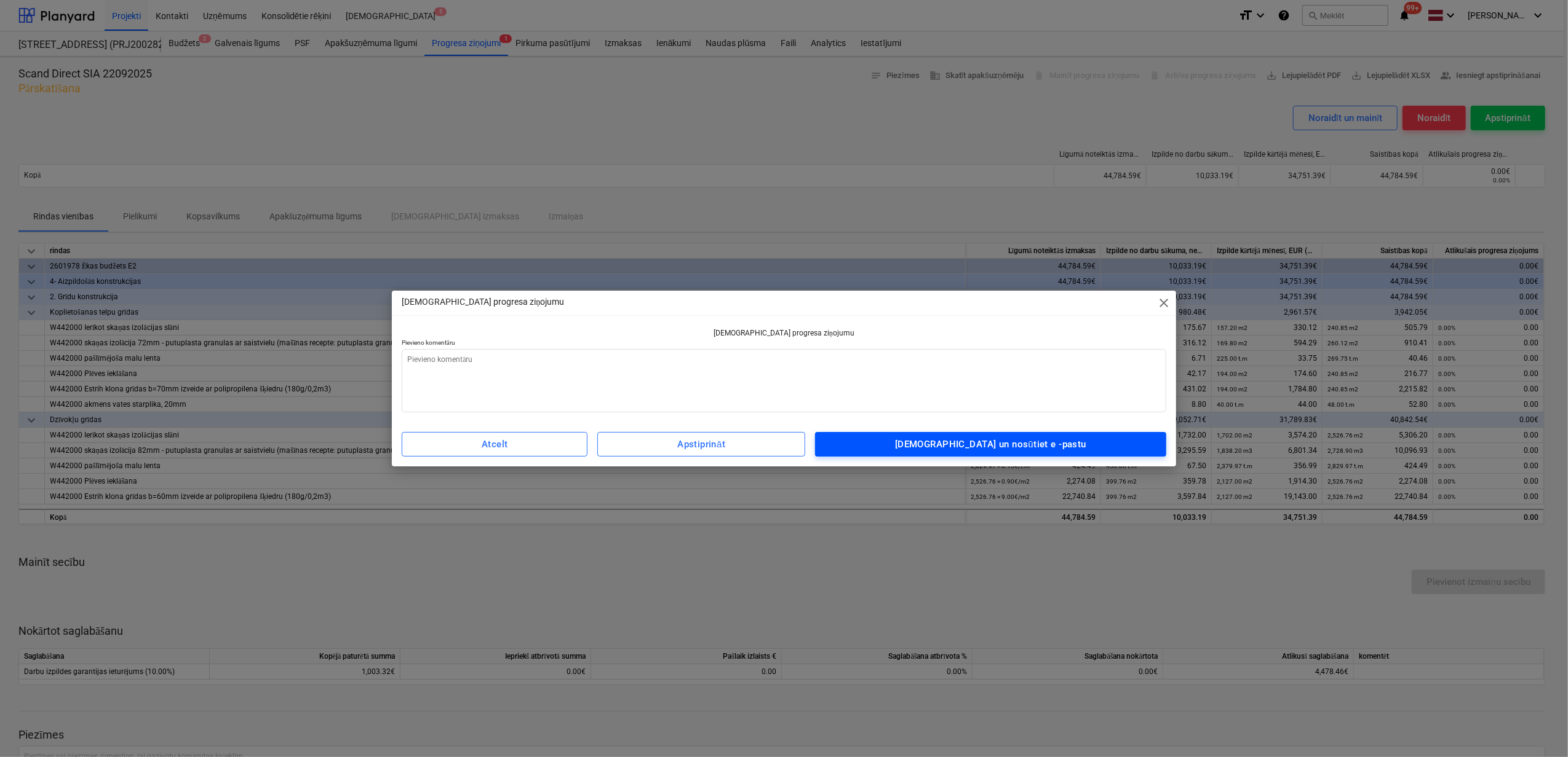
click at [956, 441] on div "Apstipriniet un nosūtiet e -pastu" at bounding box center [990, 445] width 191 height 16
type textarea "x"
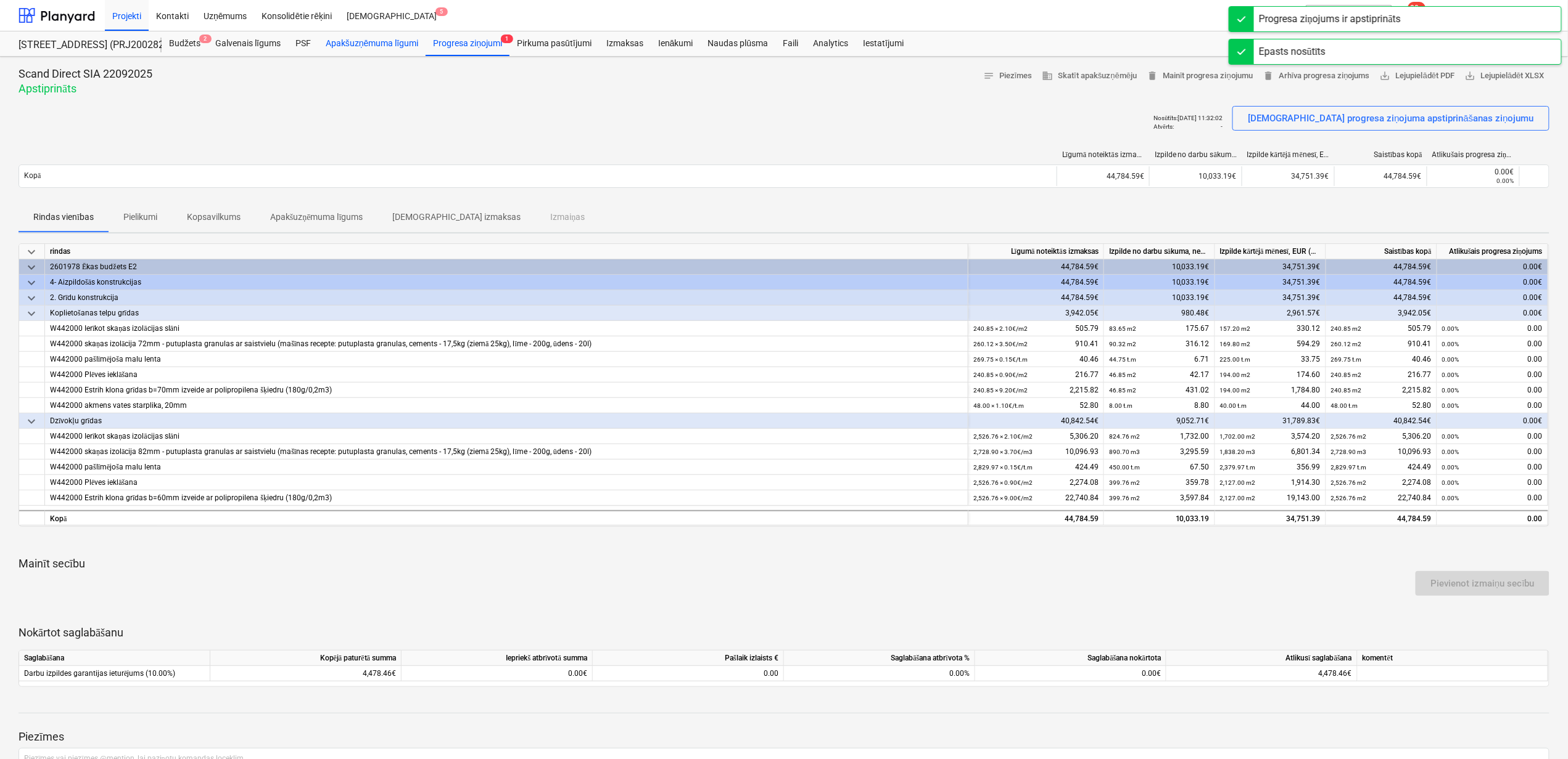
drag, startPoint x: 470, startPoint y: 42, endPoint x: 389, endPoint y: 35, distance: 81.3
click at [470, 42] on div "Progresa ziņojumi 1" at bounding box center [468, 44] width 84 height 25
